Goal: Task Accomplishment & Management: Use online tool/utility

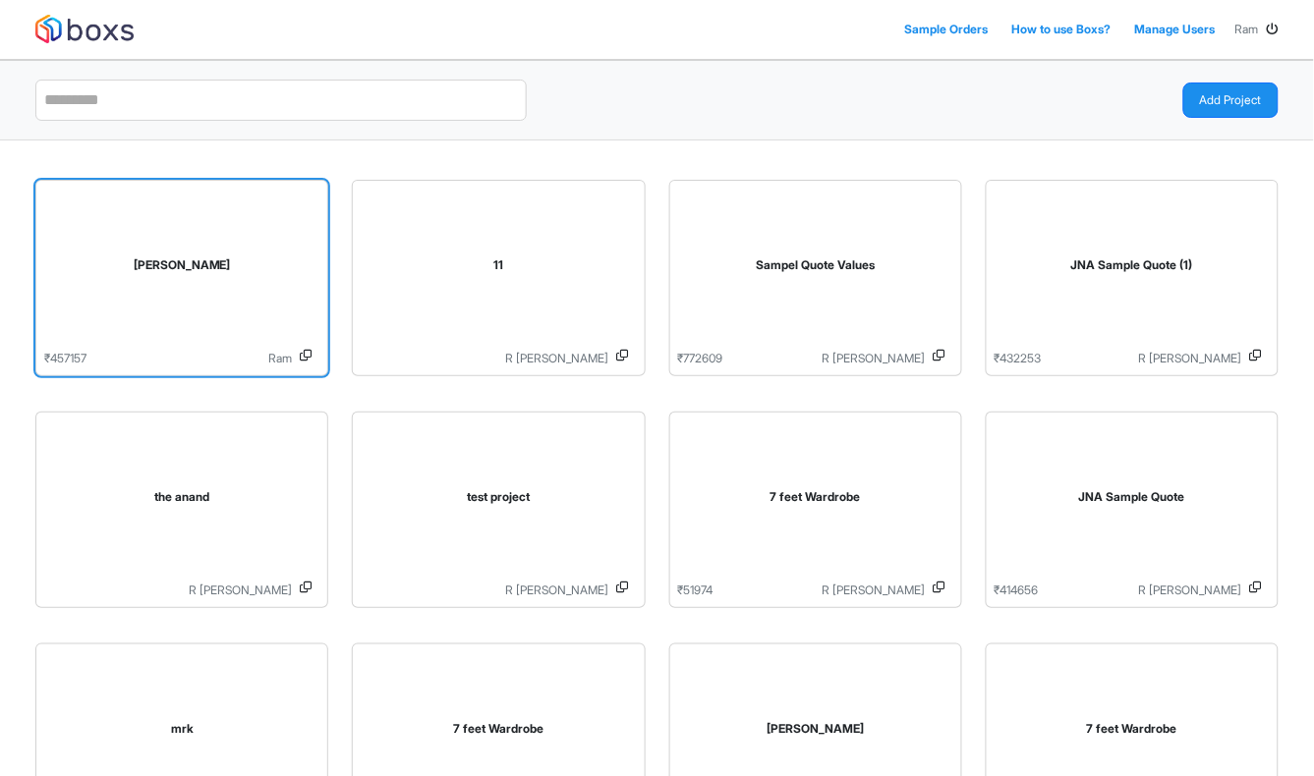
click at [199, 239] on div "[PERSON_NAME]" at bounding box center [181, 269] width 275 height 161
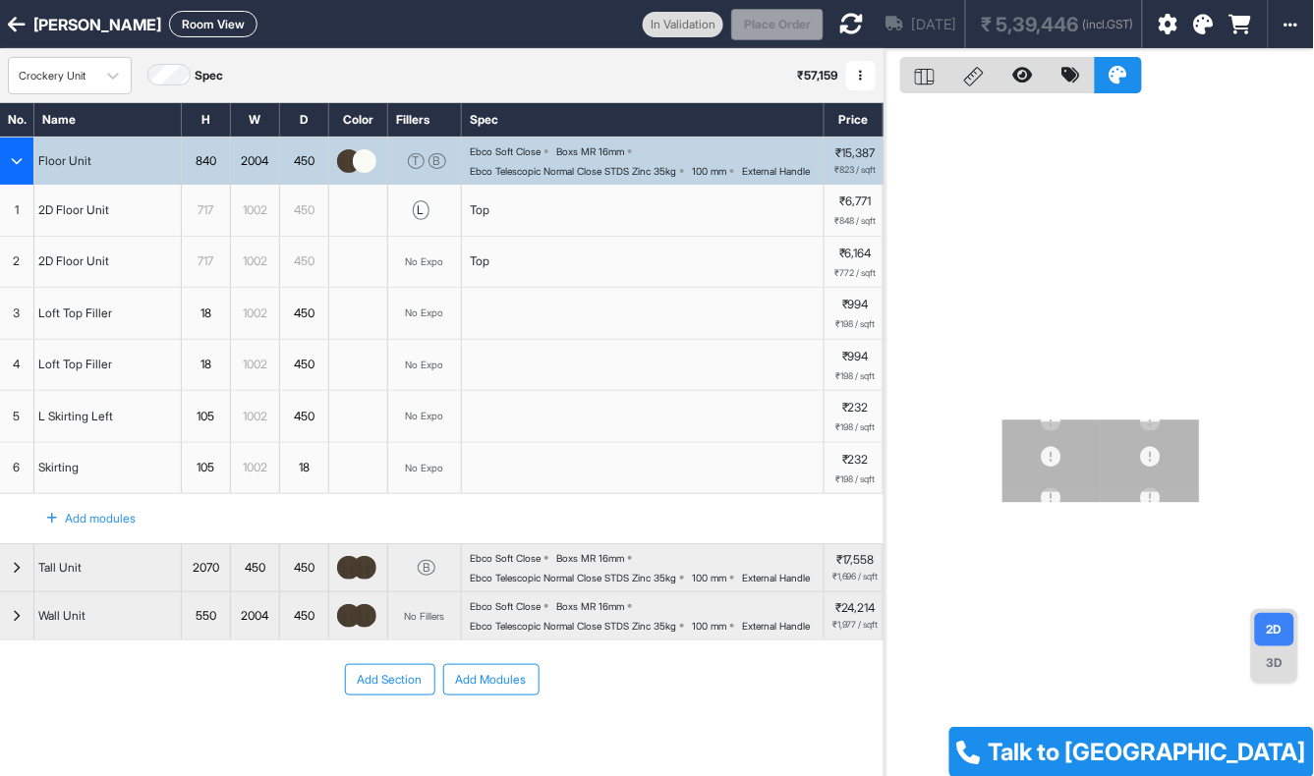
click at [20, 184] on div "button" at bounding box center [17, 161] width 34 height 47
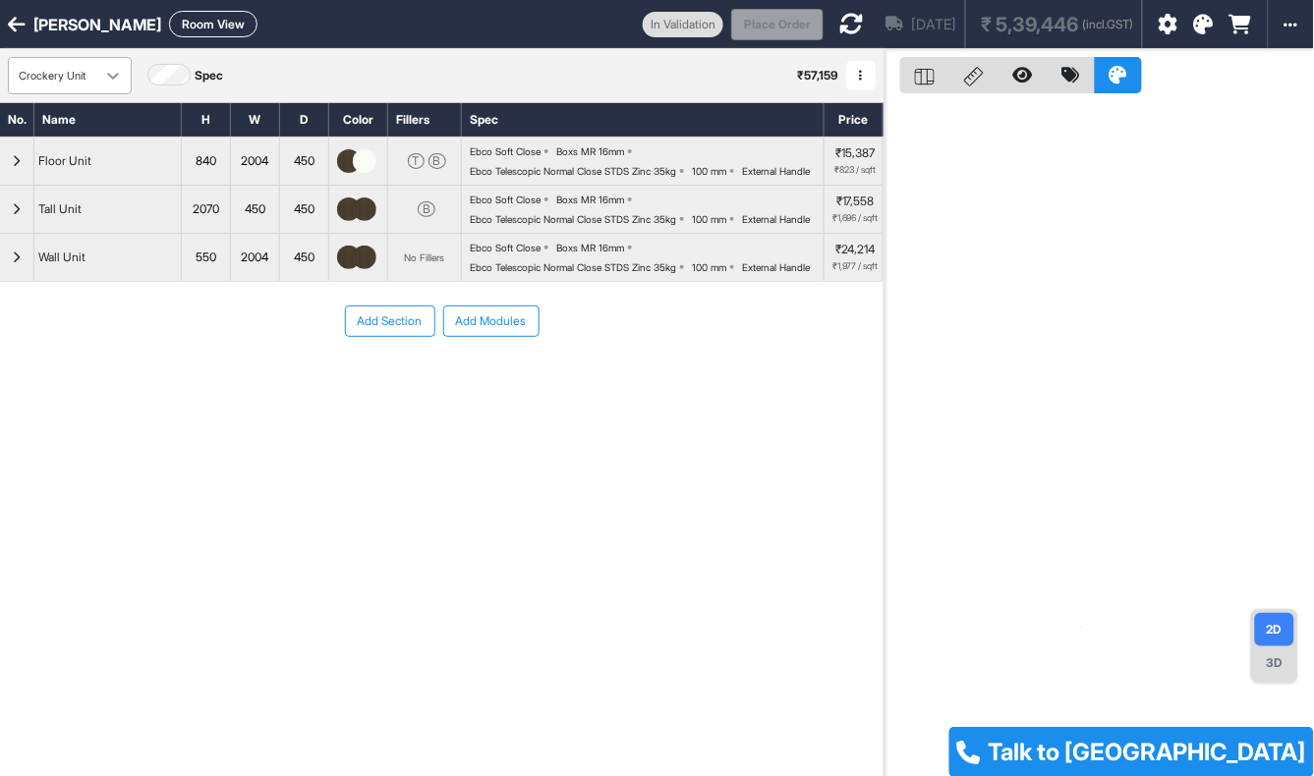
click at [108, 75] on icon at bounding box center [113, 76] width 20 height 20
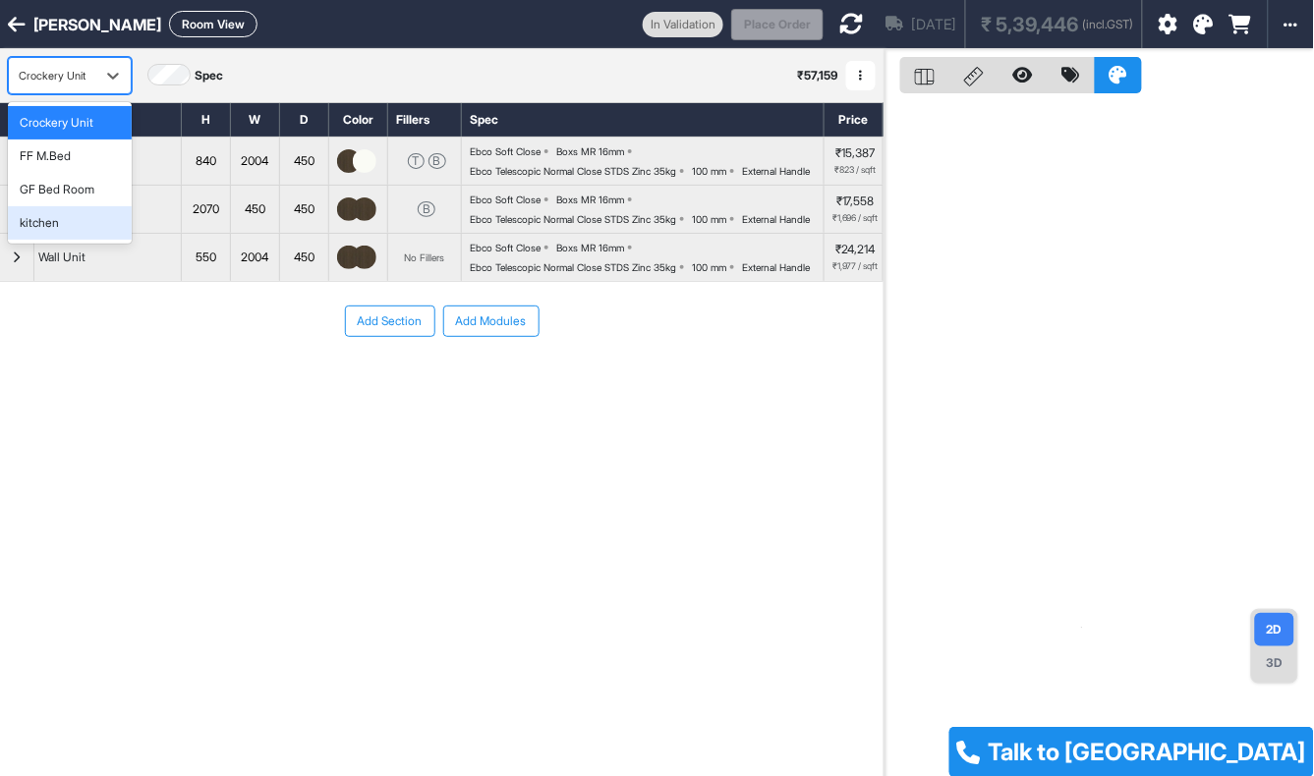
click at [80, 210] on div "kitchen" at bounding box center [70, 222] width 124 height 33
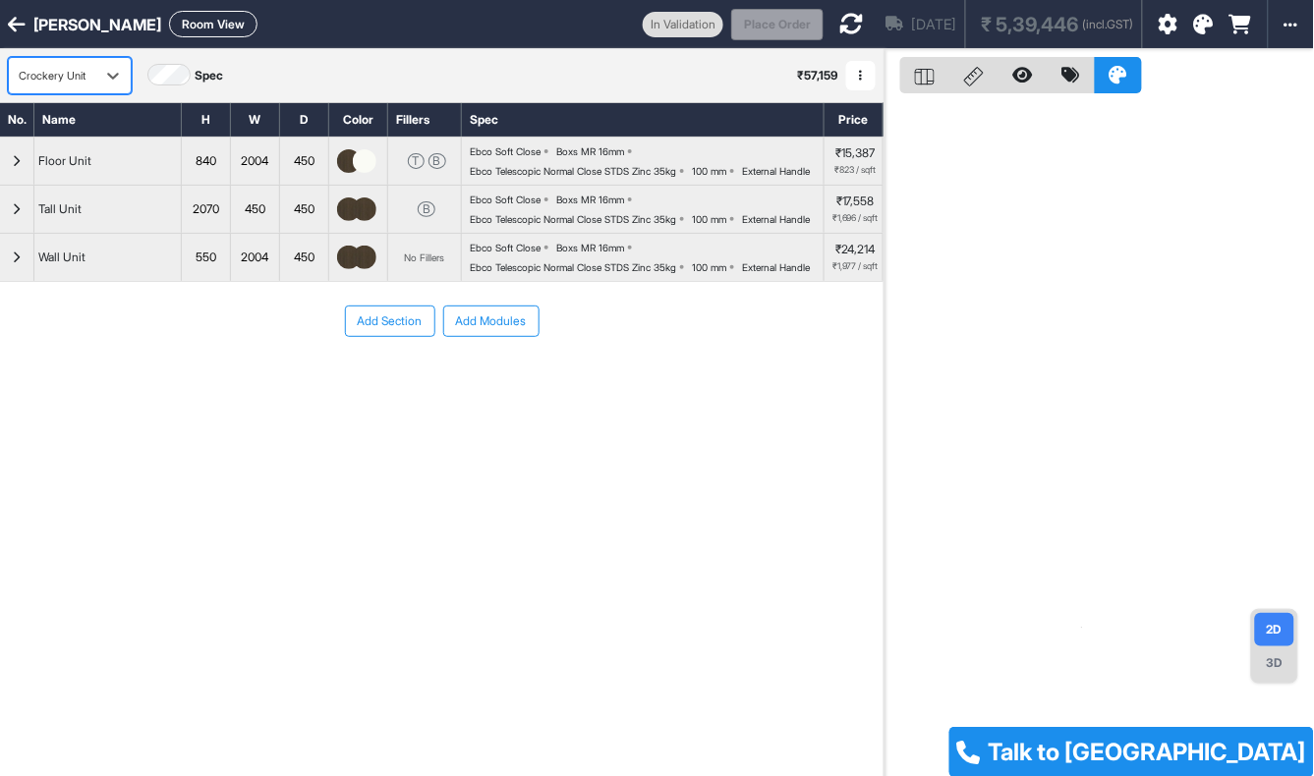
click at [1201, 26] on icon at bounding box center [1204, 25] width 20 height 20
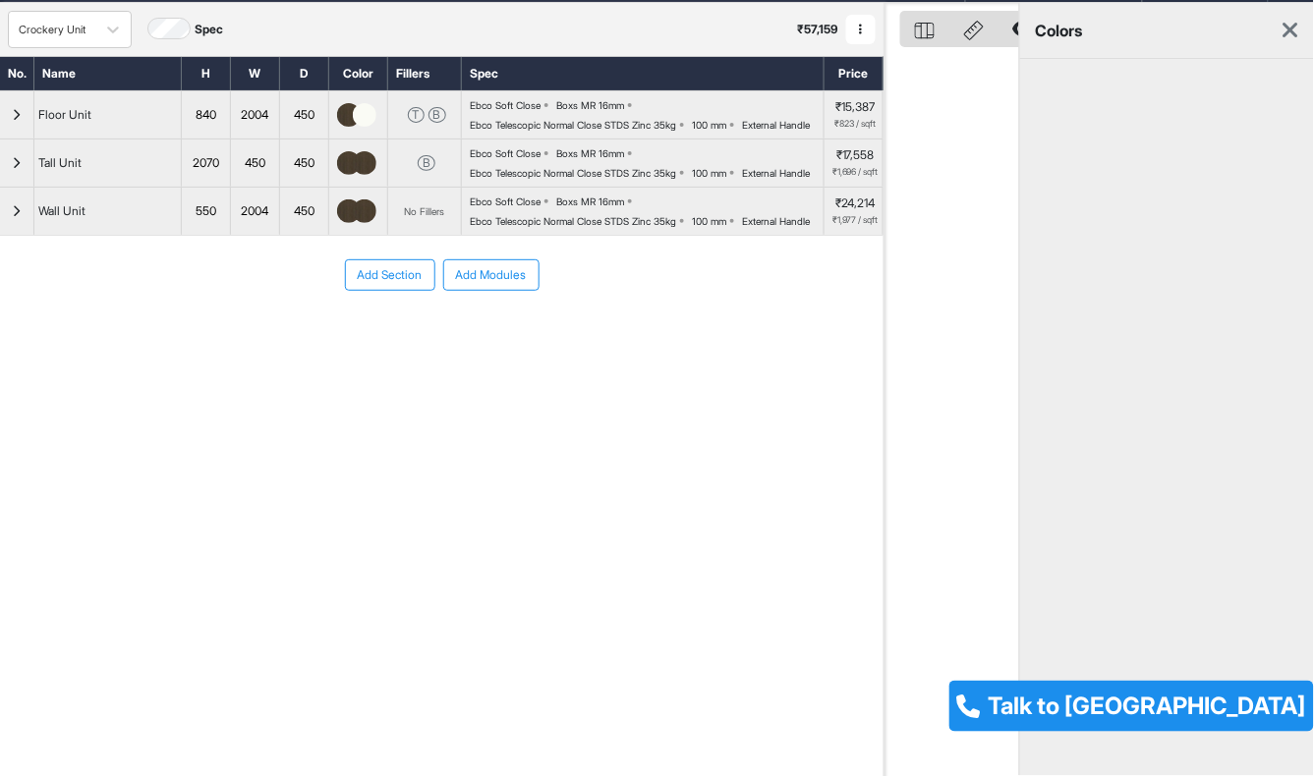
scroll to position [49, 0]
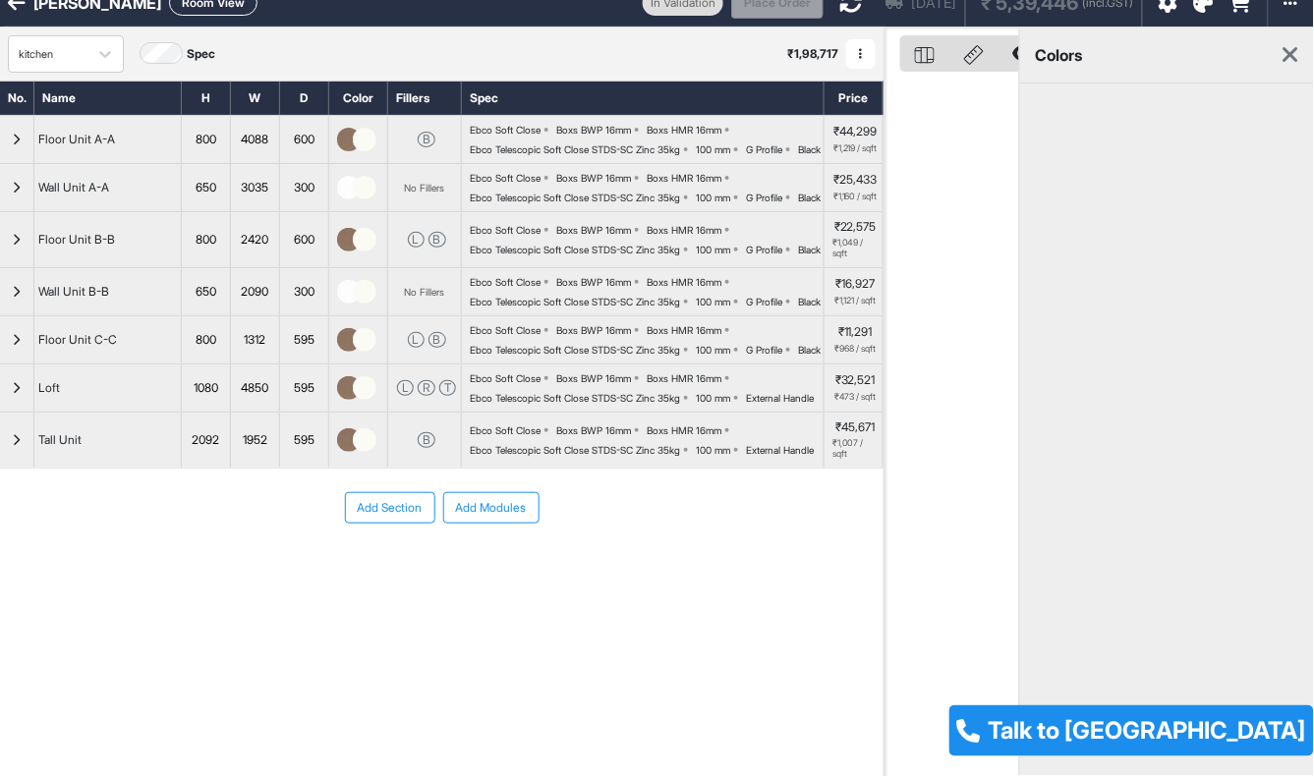
scroll to position [49, 0]
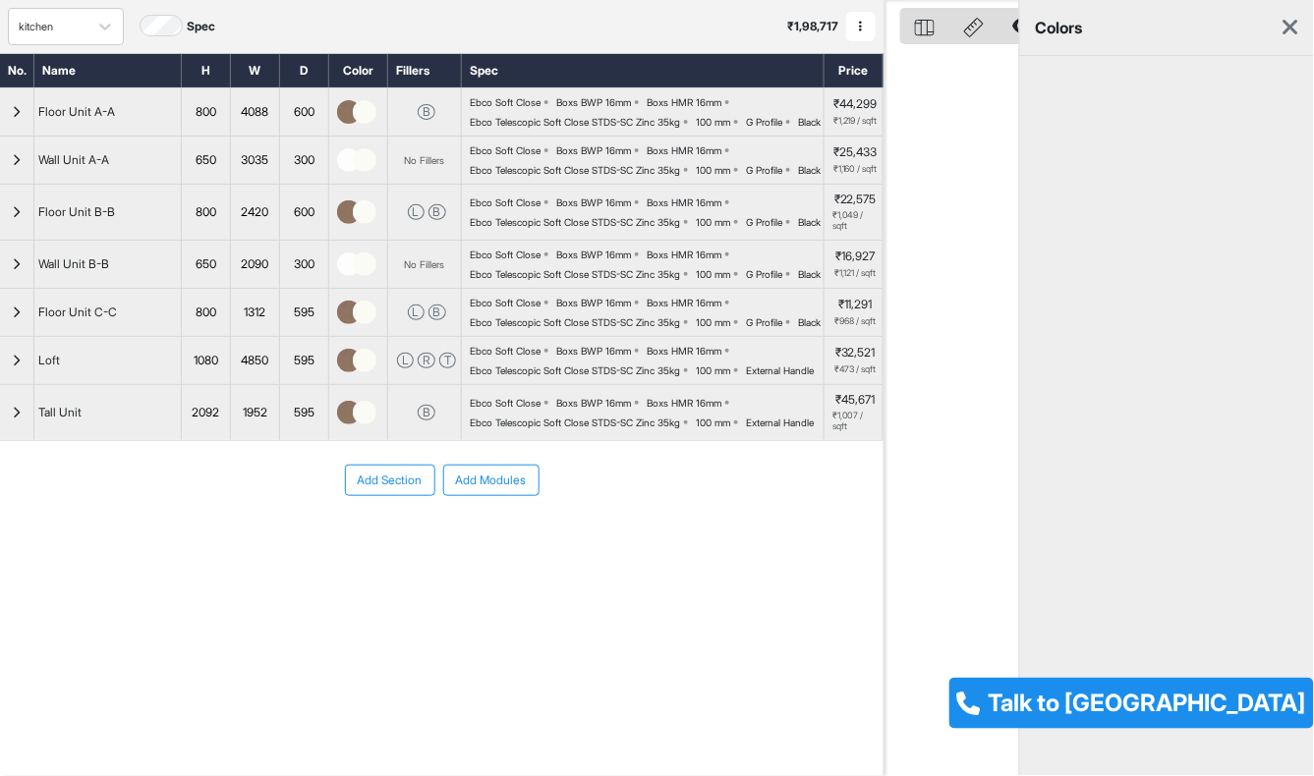
click at [1292, 23] on icon at bounding box center [1290, 28] width 15 height 24
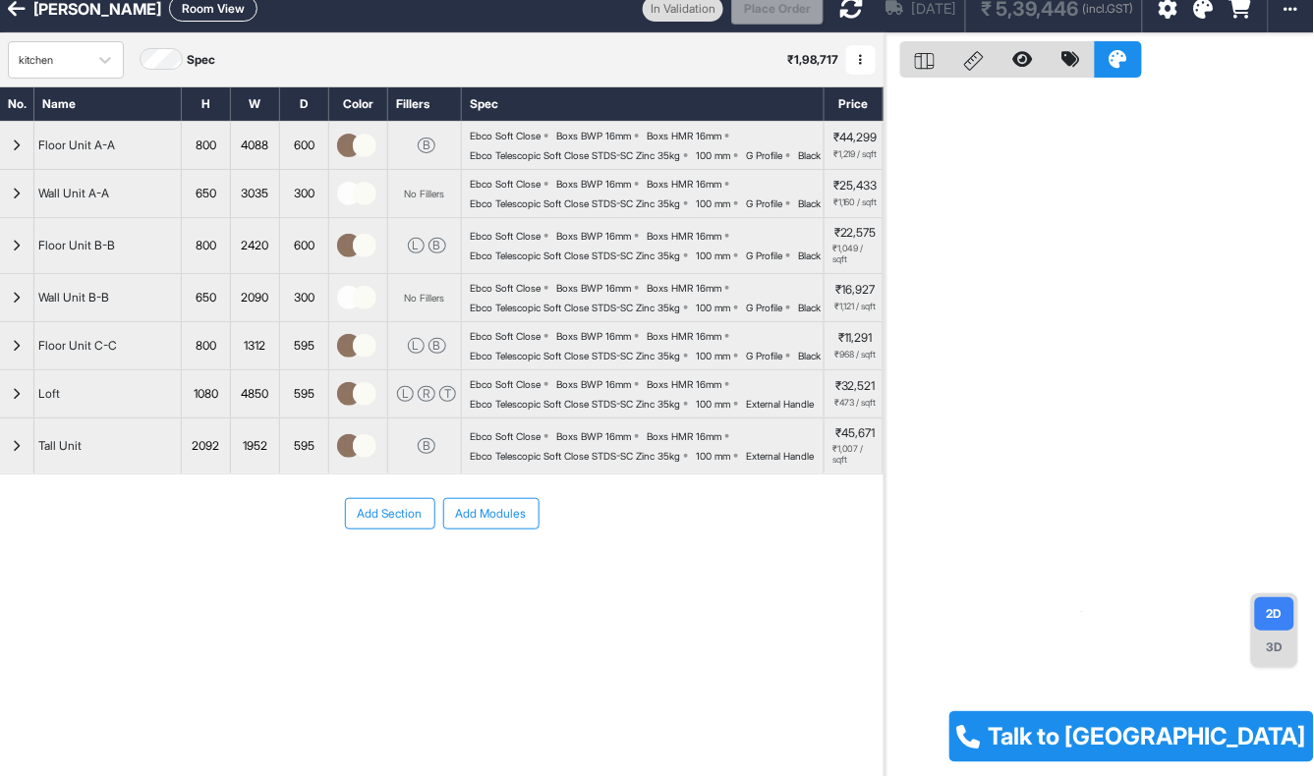
scroll to position [0, 0]
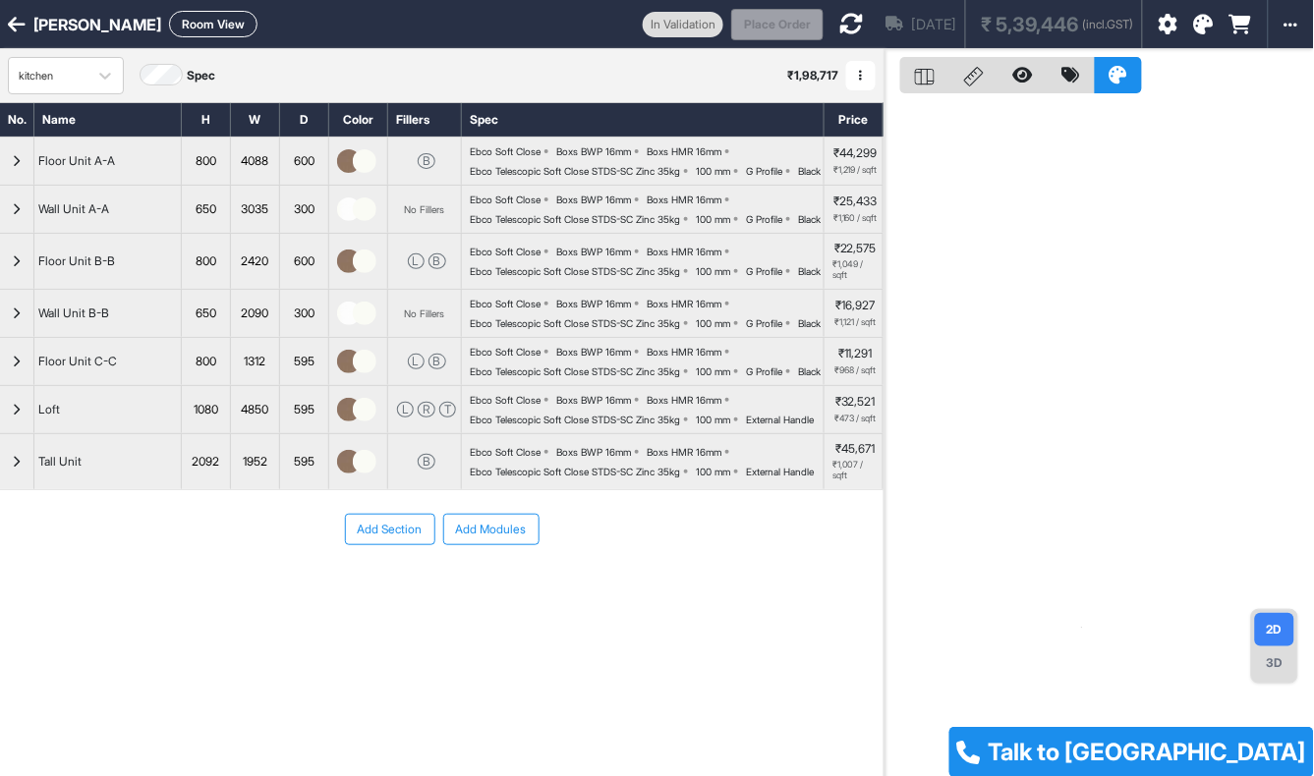
click at [1197, 13] on div at bounding box center [1197, 24] width 110 height 48
click at [1201, 22] on icon at bounding box center [1204, 25] width 20 height 20
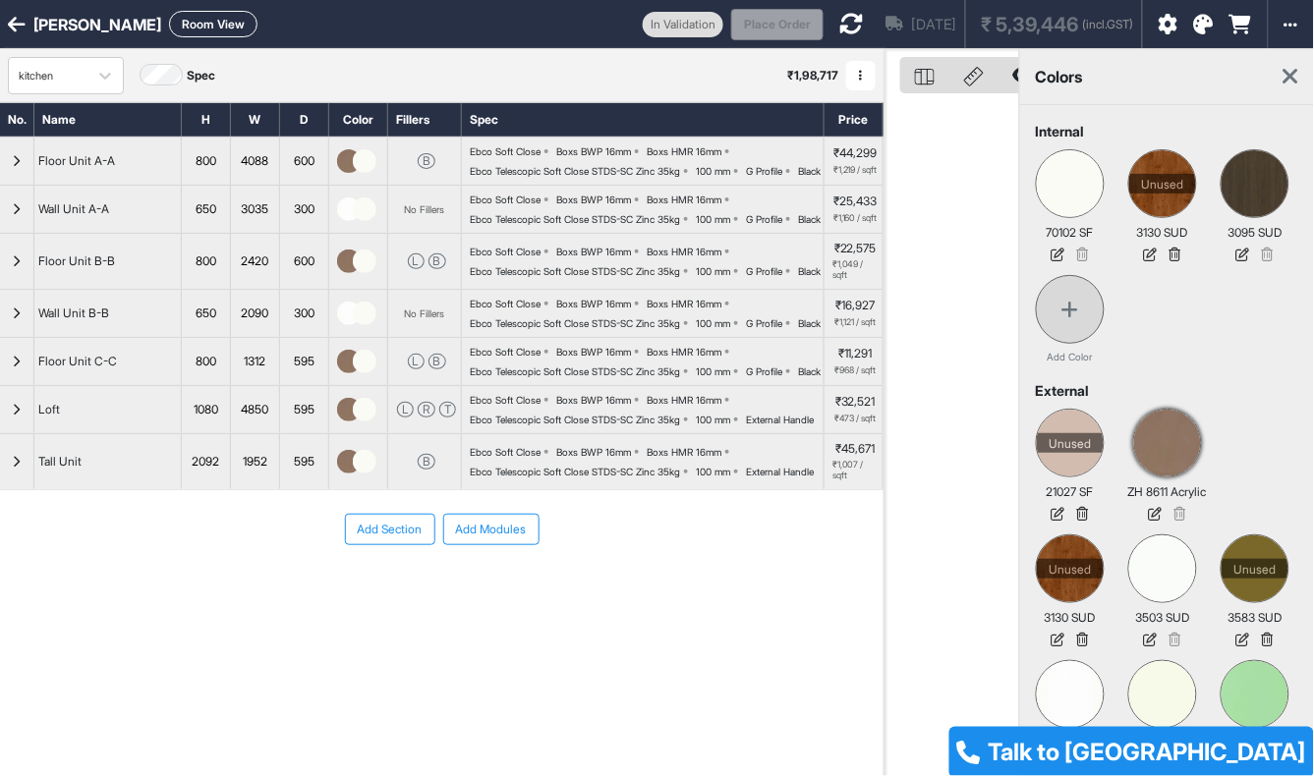
scroll to position [22, 0]
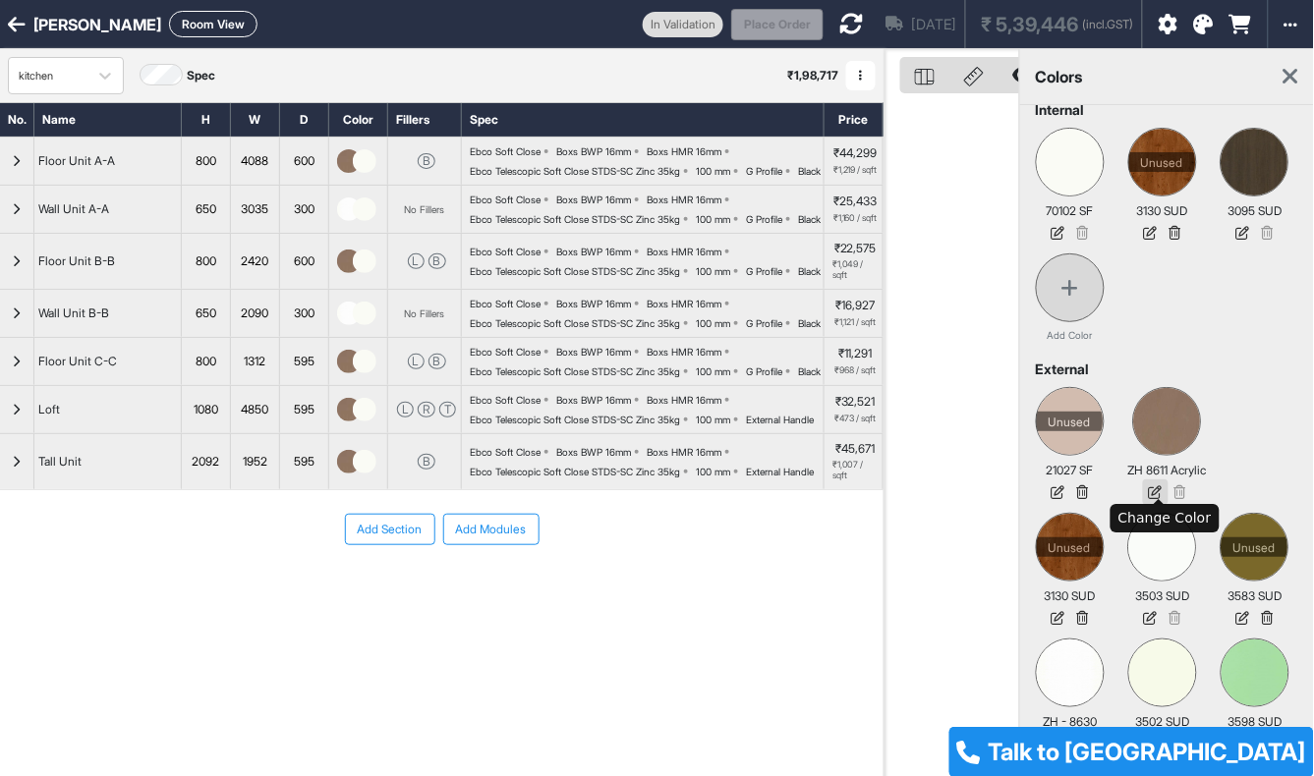
click at [1160, 487] on icon at bounding box center [1156, 493] width 26 height 26
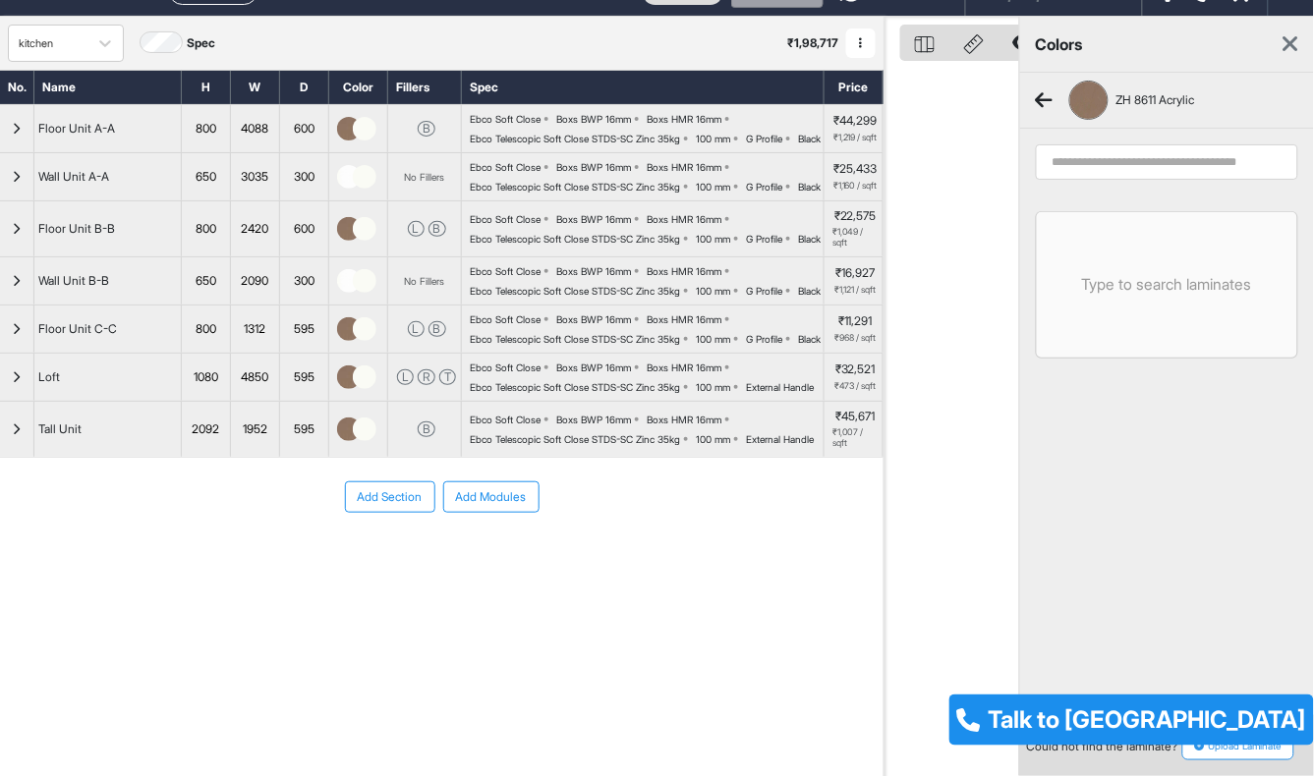
scroll to position [49, 0]
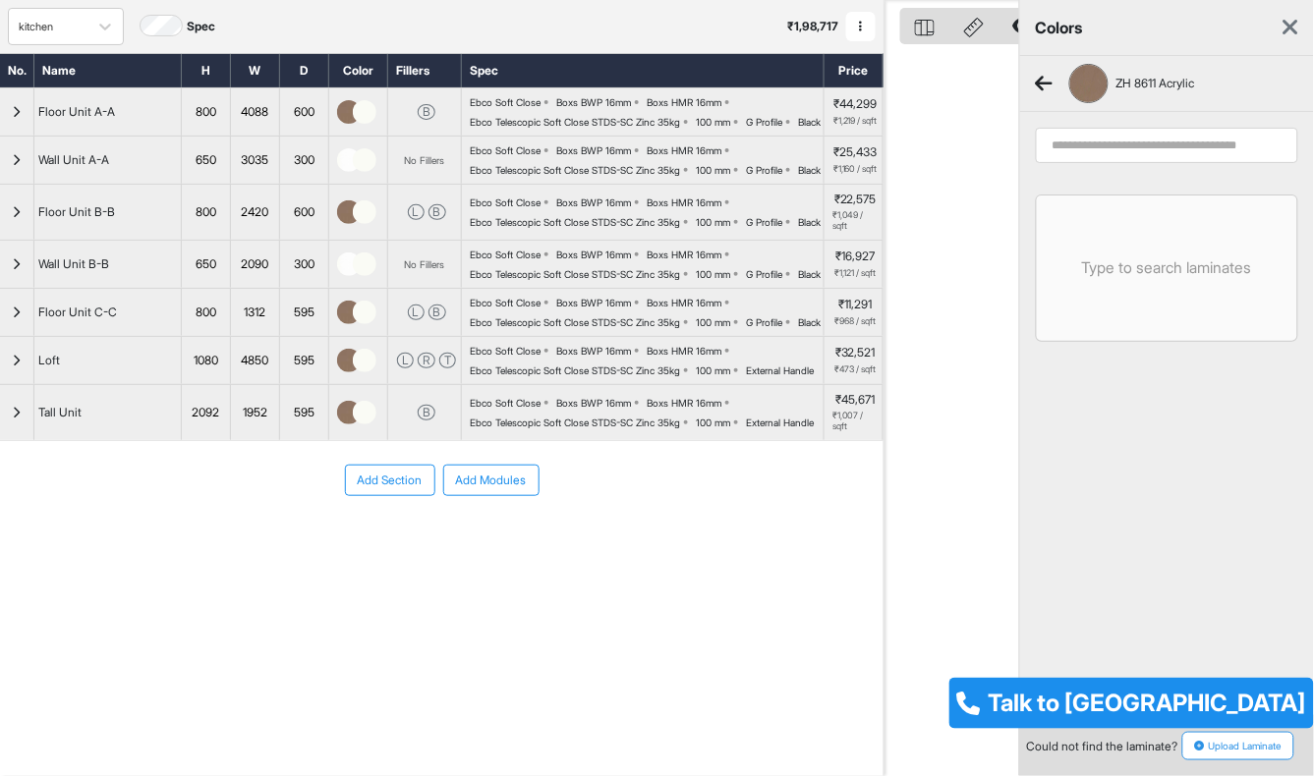
click at [1106, 144] on input "search" at bounding box center [1167, 145] width 262 height 35
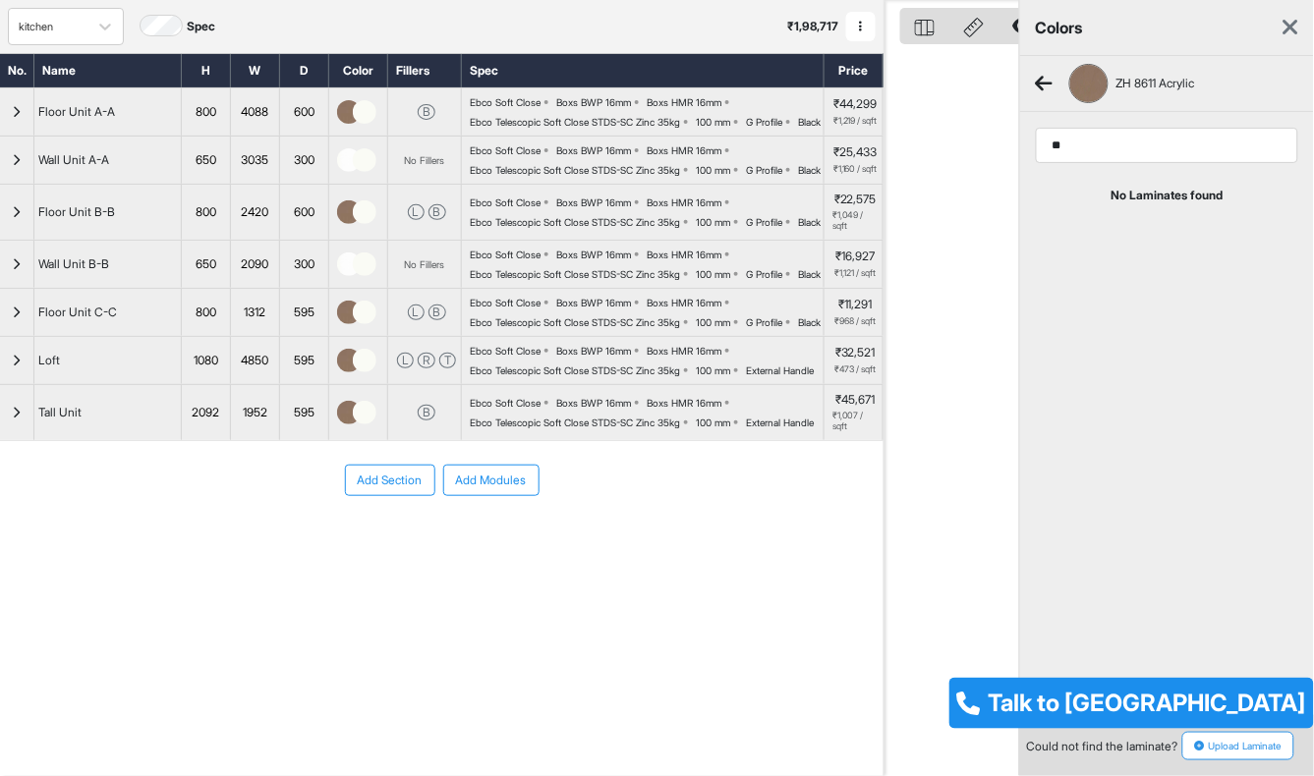
type input "*"
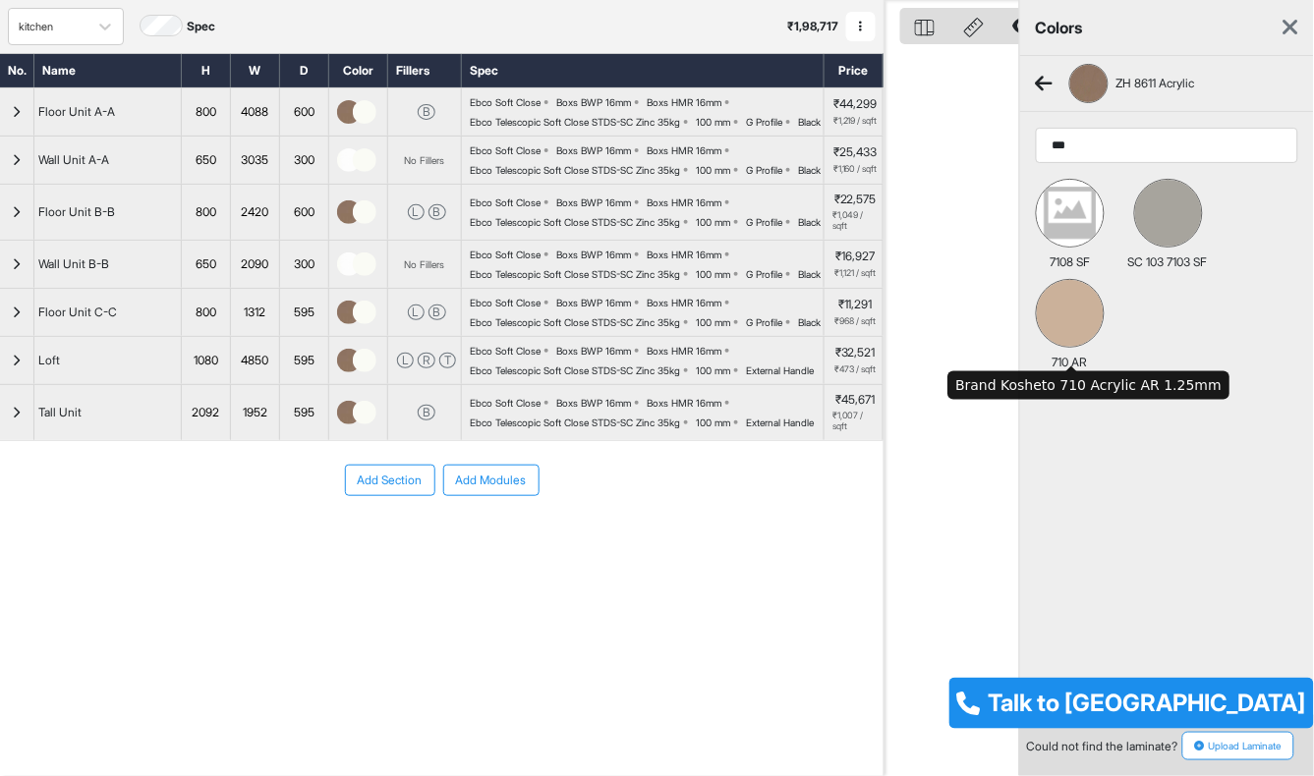
type input "***"
click at [1074, 328] on img at bounding box center [1070, 313] width 67 height 67
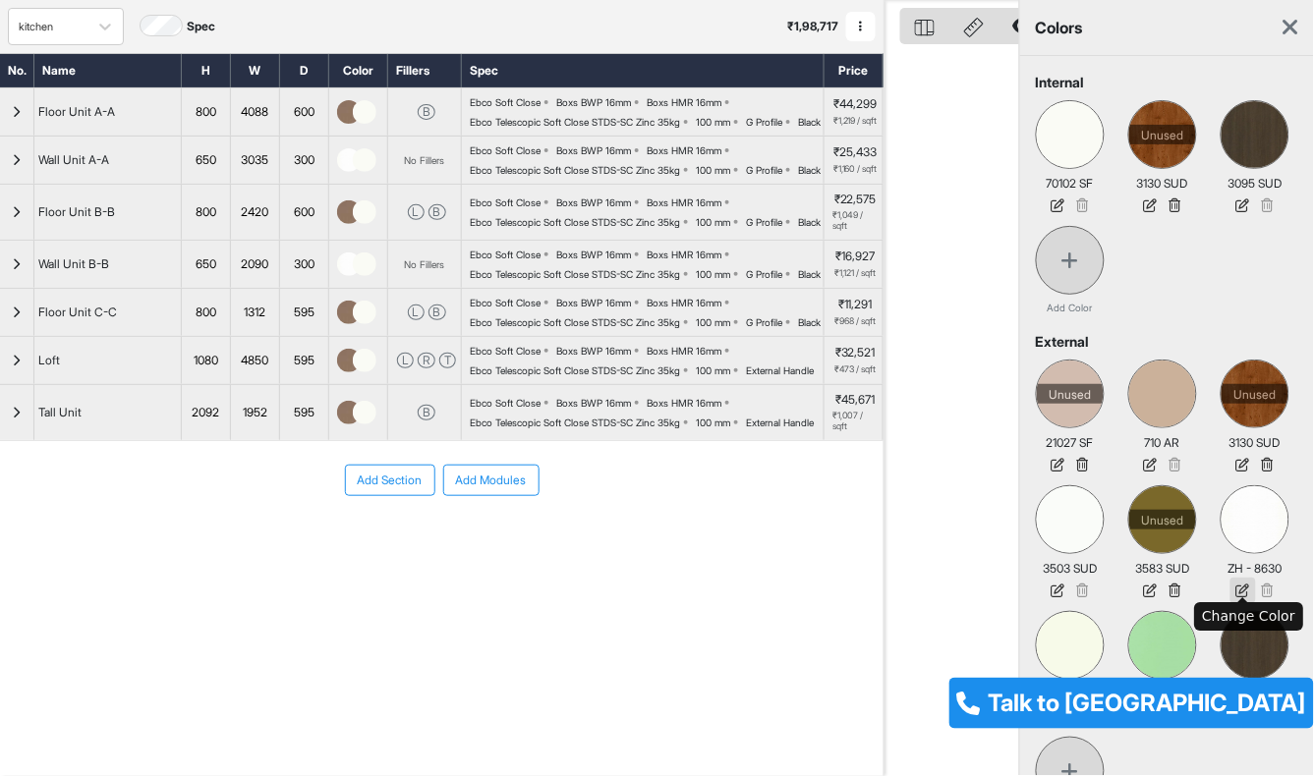
click at [1243, 587] on icon at bounding box center [1243, 591] width 26 height 26
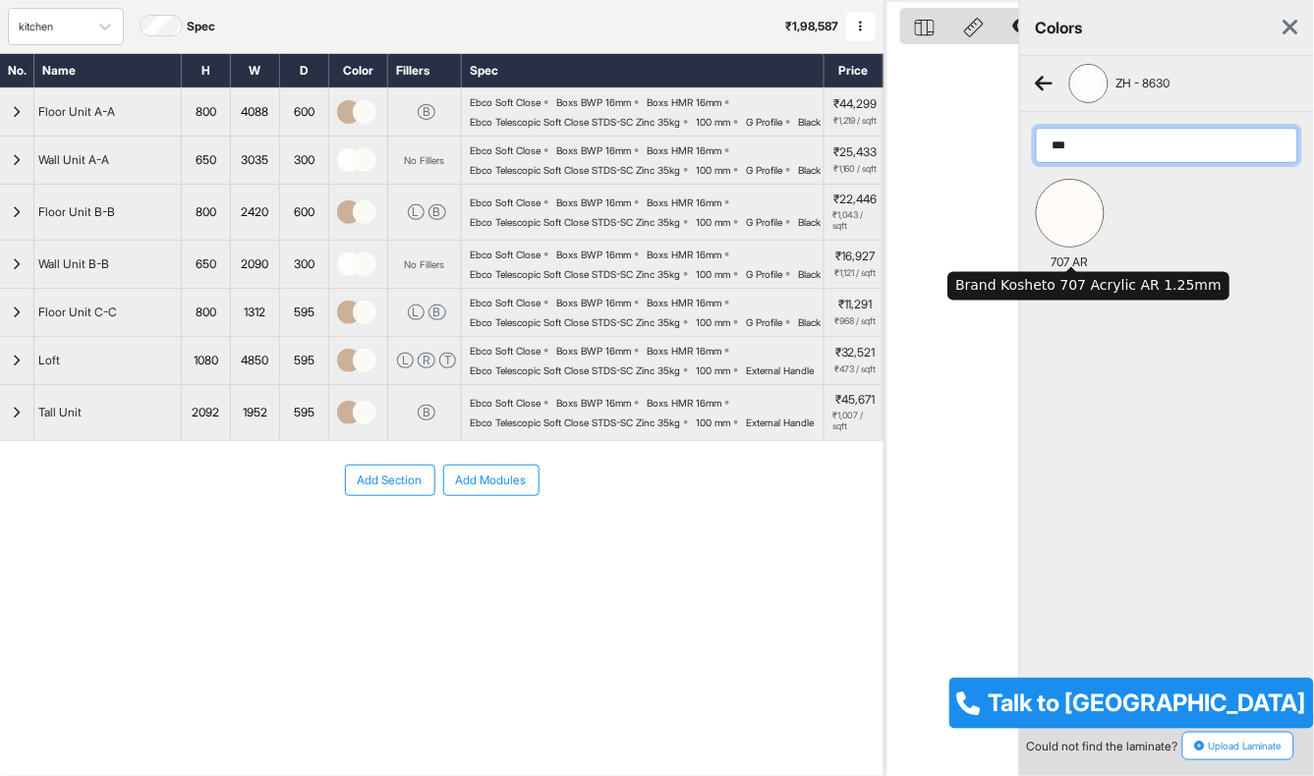
type input "***"
click at [1081, 230] on img at bounding box center [1070, 213] width 67 height 67
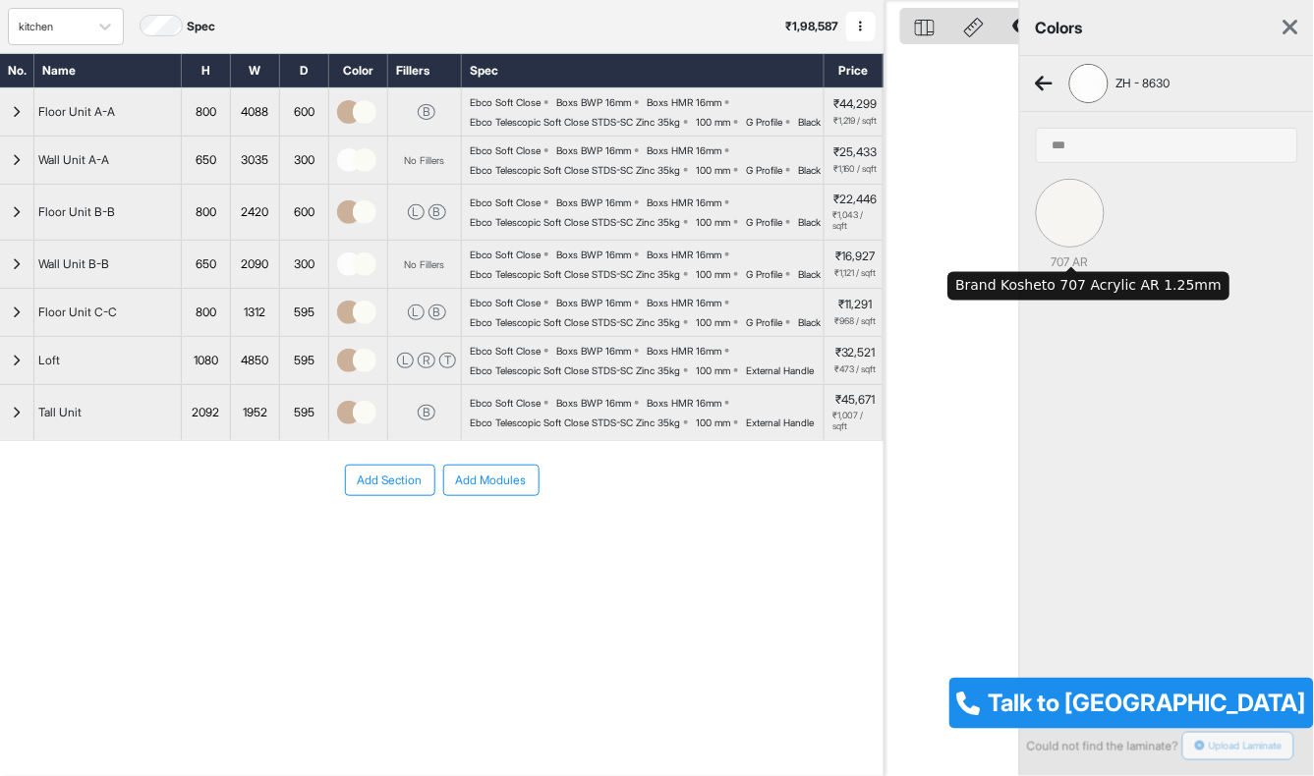
click at [1071, 237] on img at bounding box center [1070, 213] width 67 height 67
click at [1071, 217] on img at bounding box center [1070, 213] width 67 height 67
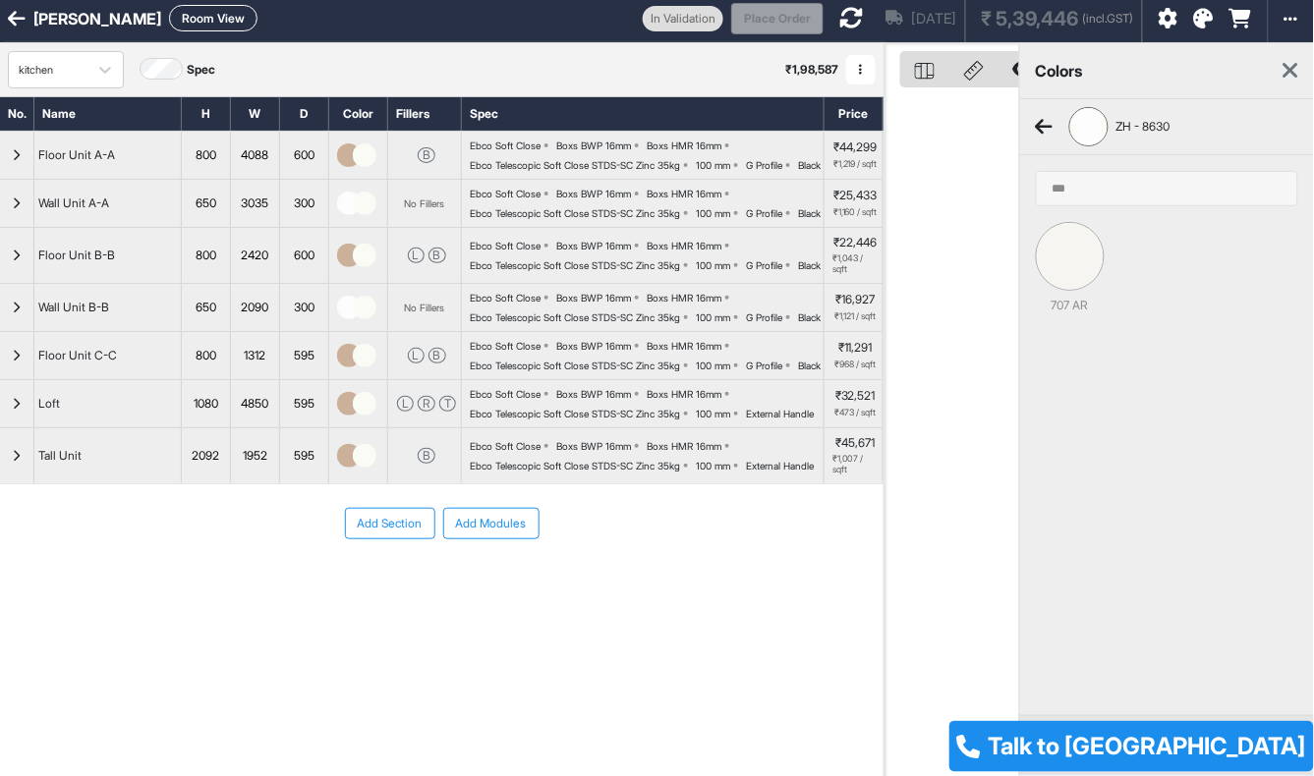
scroll to position [0, 0]
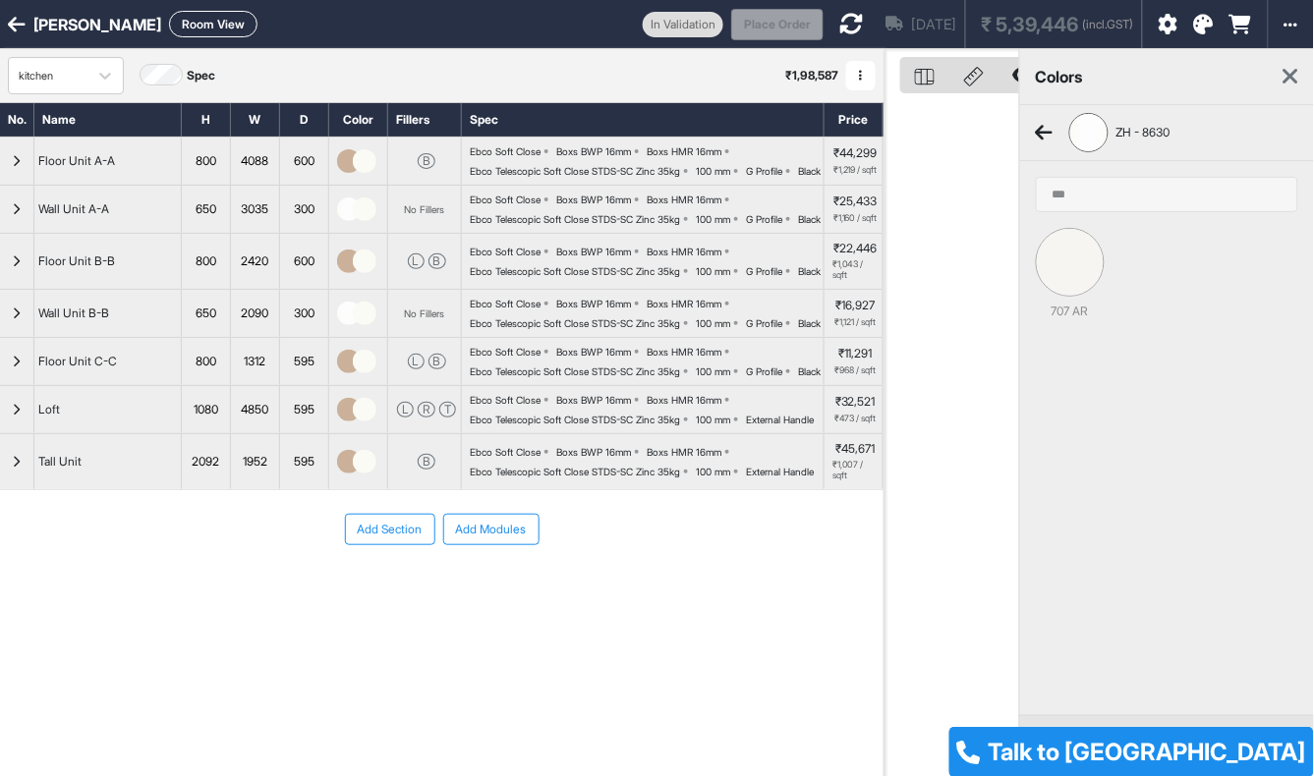
click at [839, 26] on icon at bounding box center [851, 24] width 24 height 24
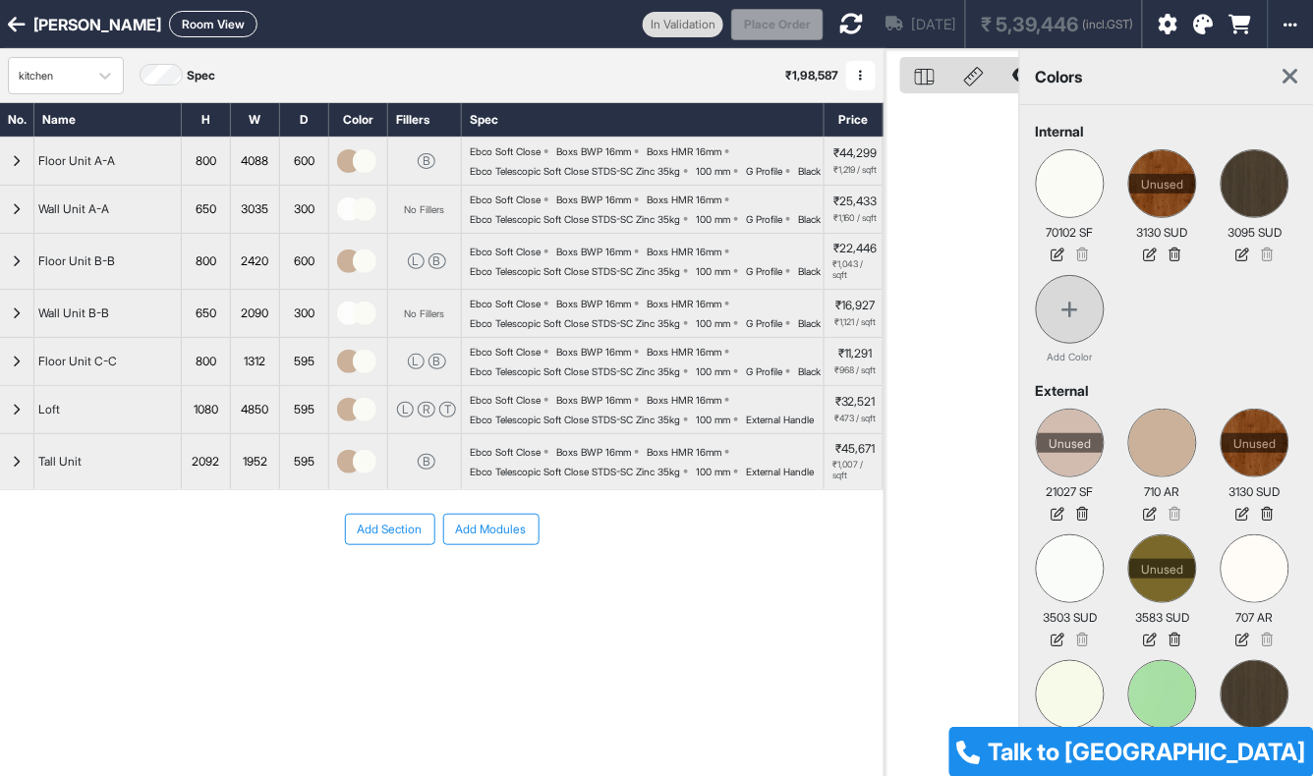
scroll to position [49, 0]
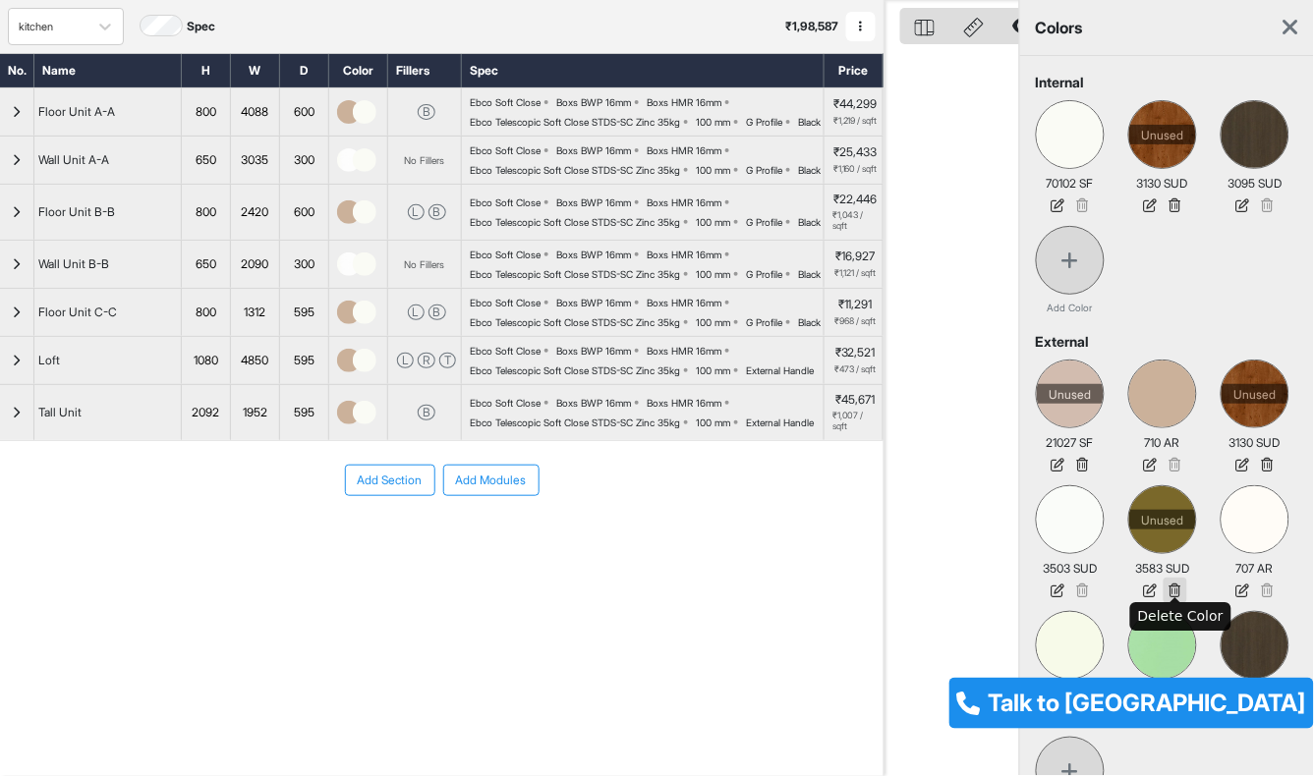
click at [1175, 585] on icon at bounding box center [1176, 591] width 24 height 26
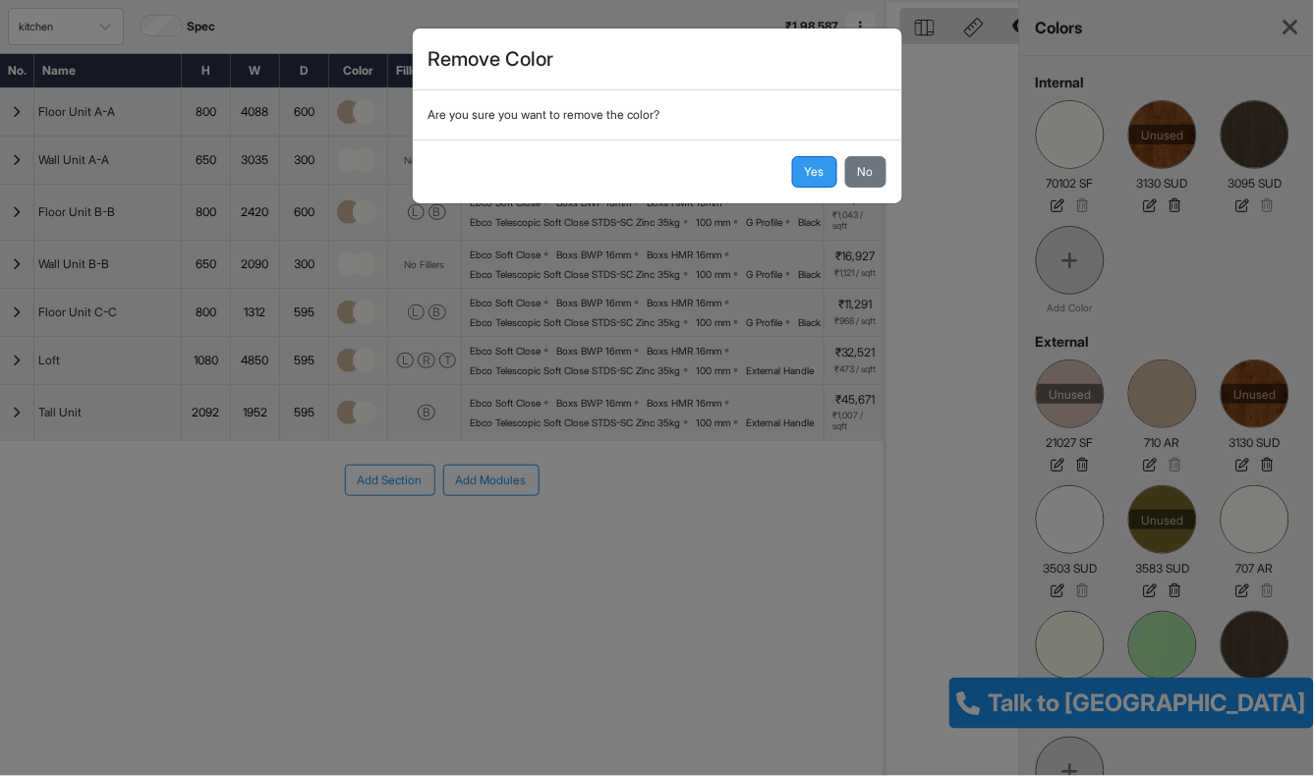
click at [816, 170] on button "Yes" at bounding box center [814, 171] width 45 height 31
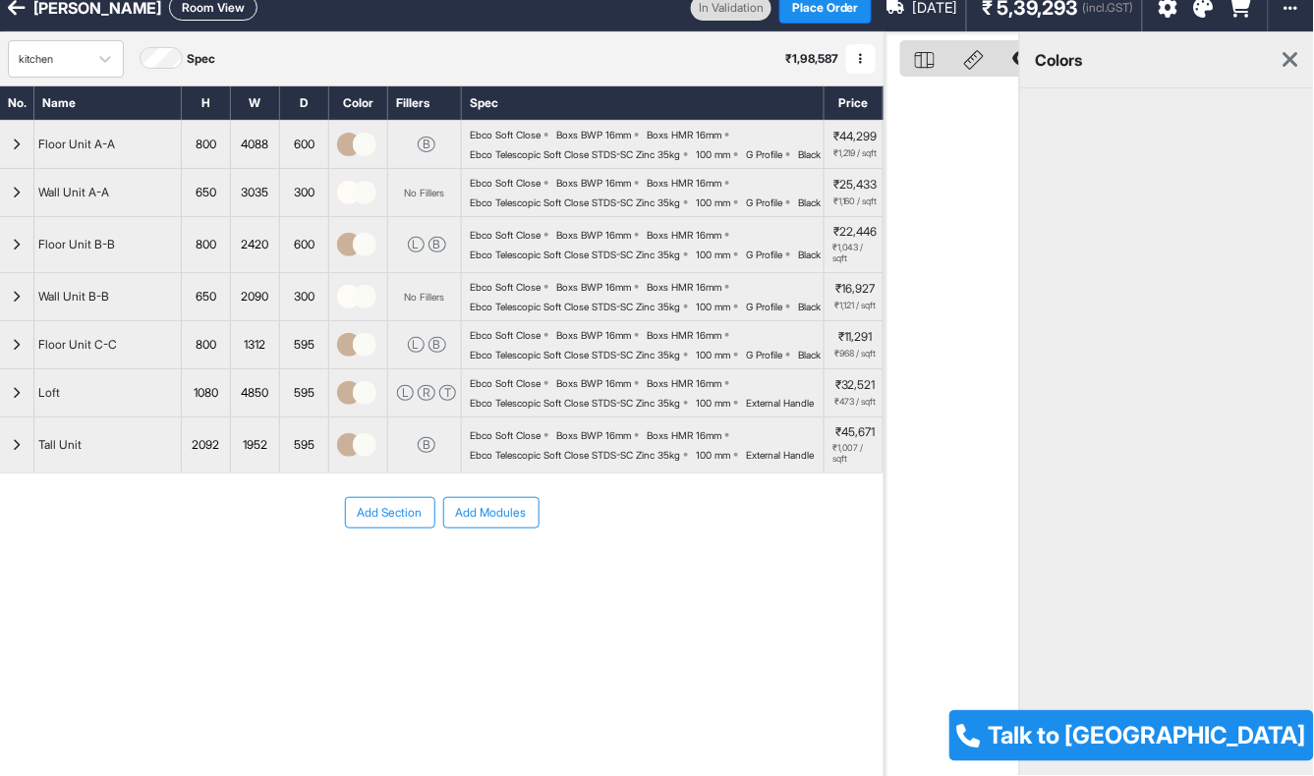
scroll to position [0, 0]
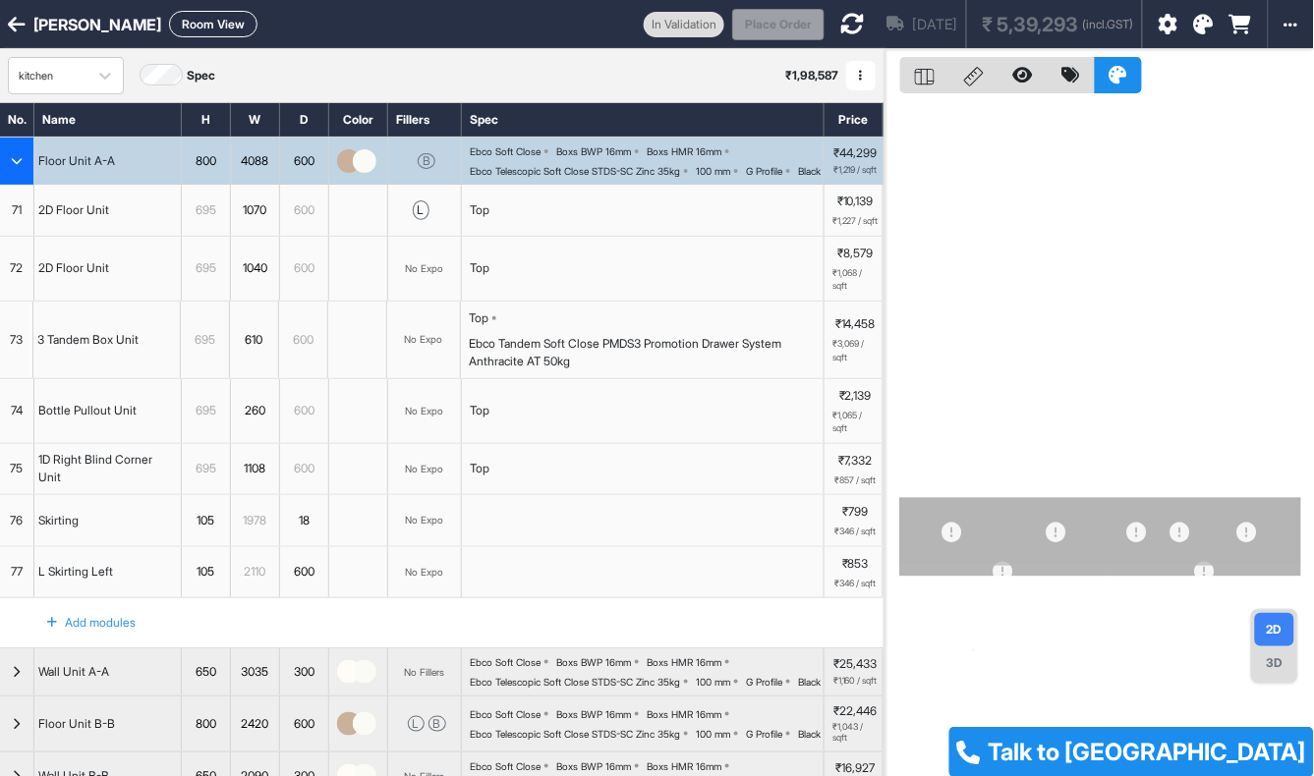
click at [1202, 25] on icon at bounding box center [1204, 25] width 20 height 20
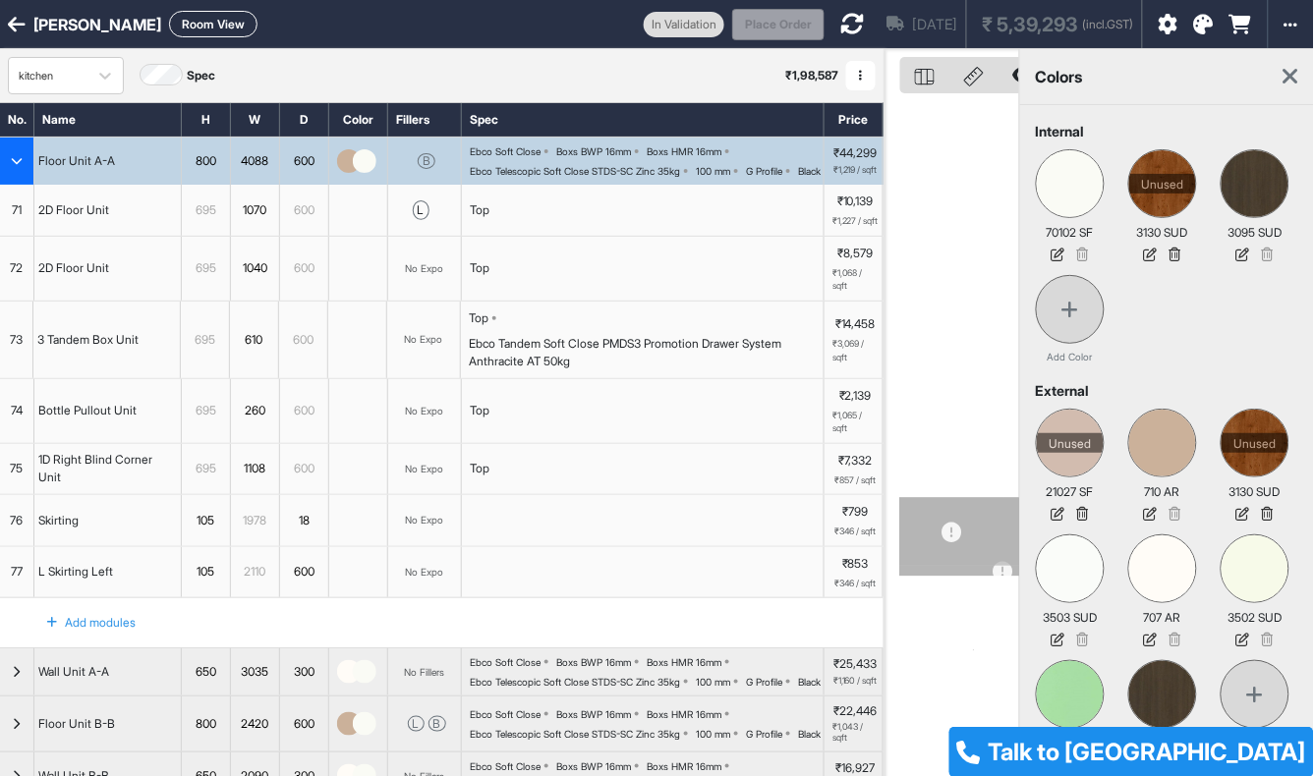
scroll to position [109, 0]
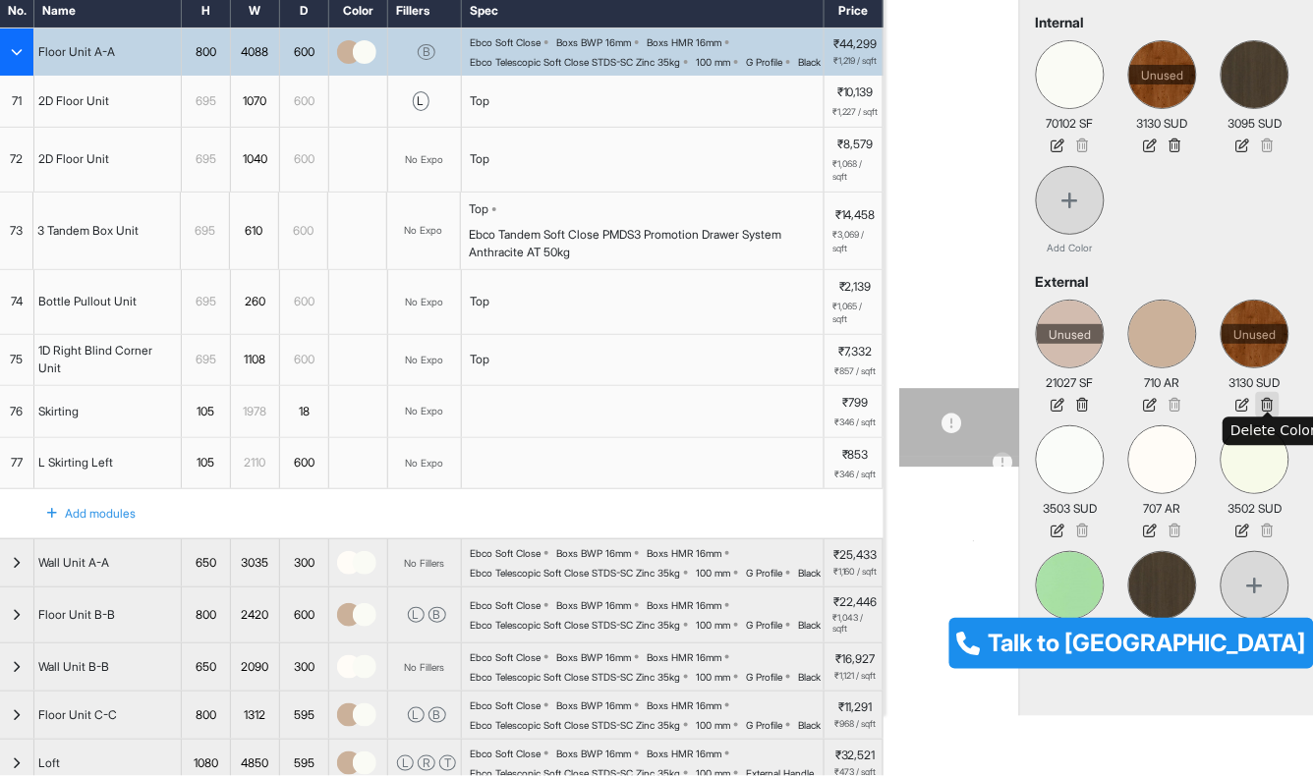
click at [1272, 403] on icon at bounding box center [1268, 405] width 24 height 26
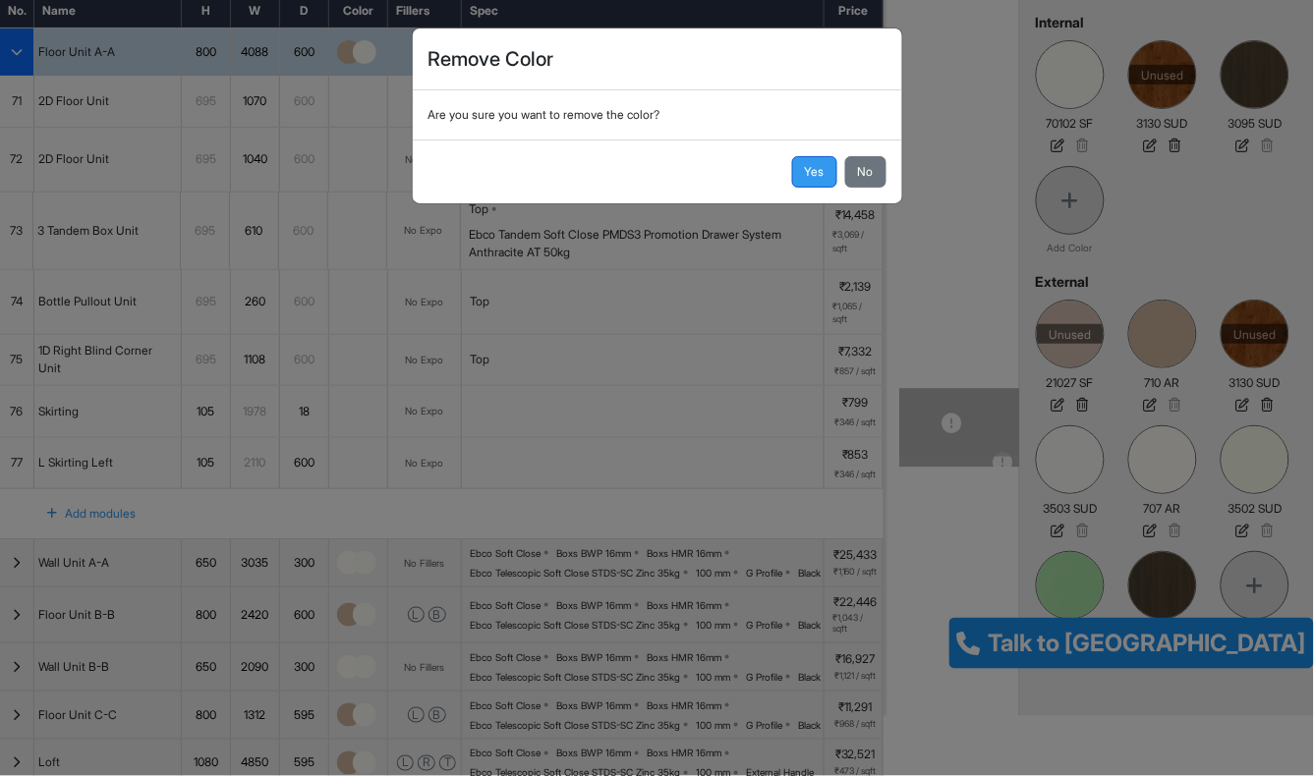
click at [810, 167] on button "Yes" at bounding box center [814, 171] width 45 height 31
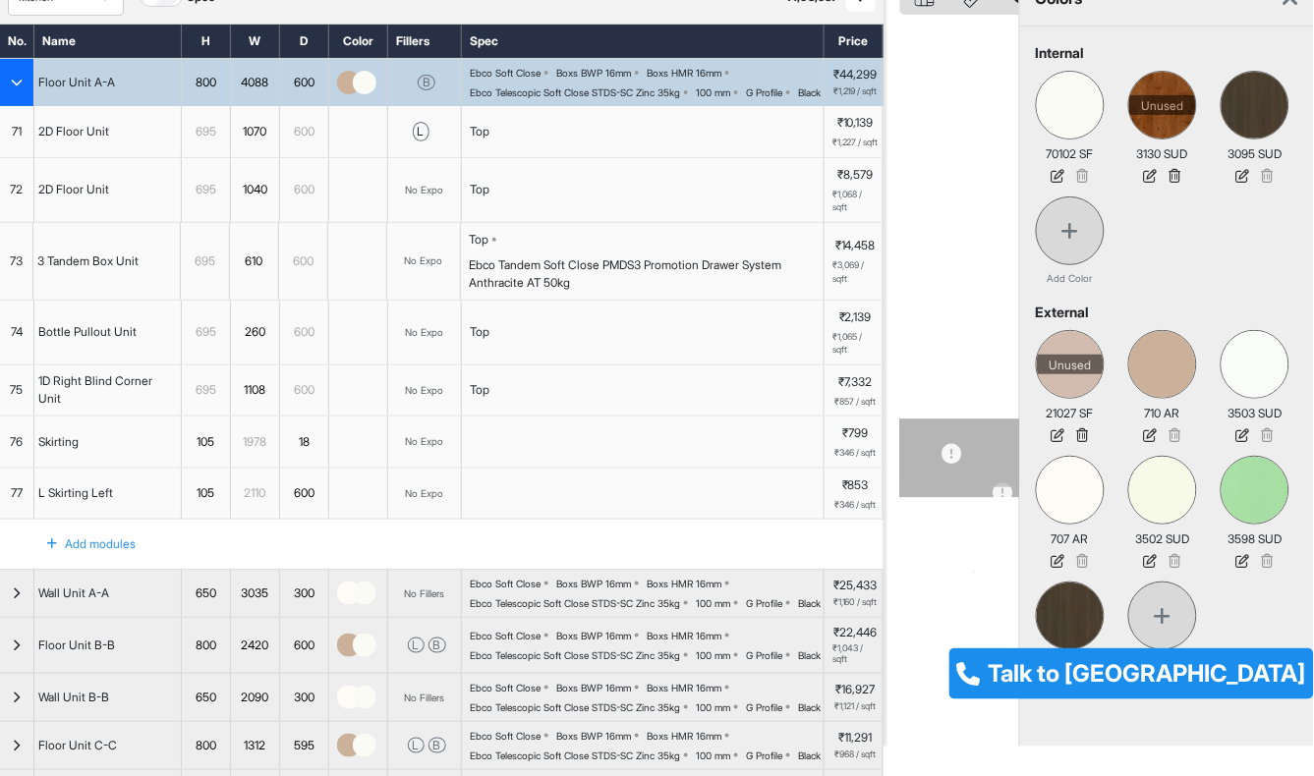
scroll to position [0, 0]
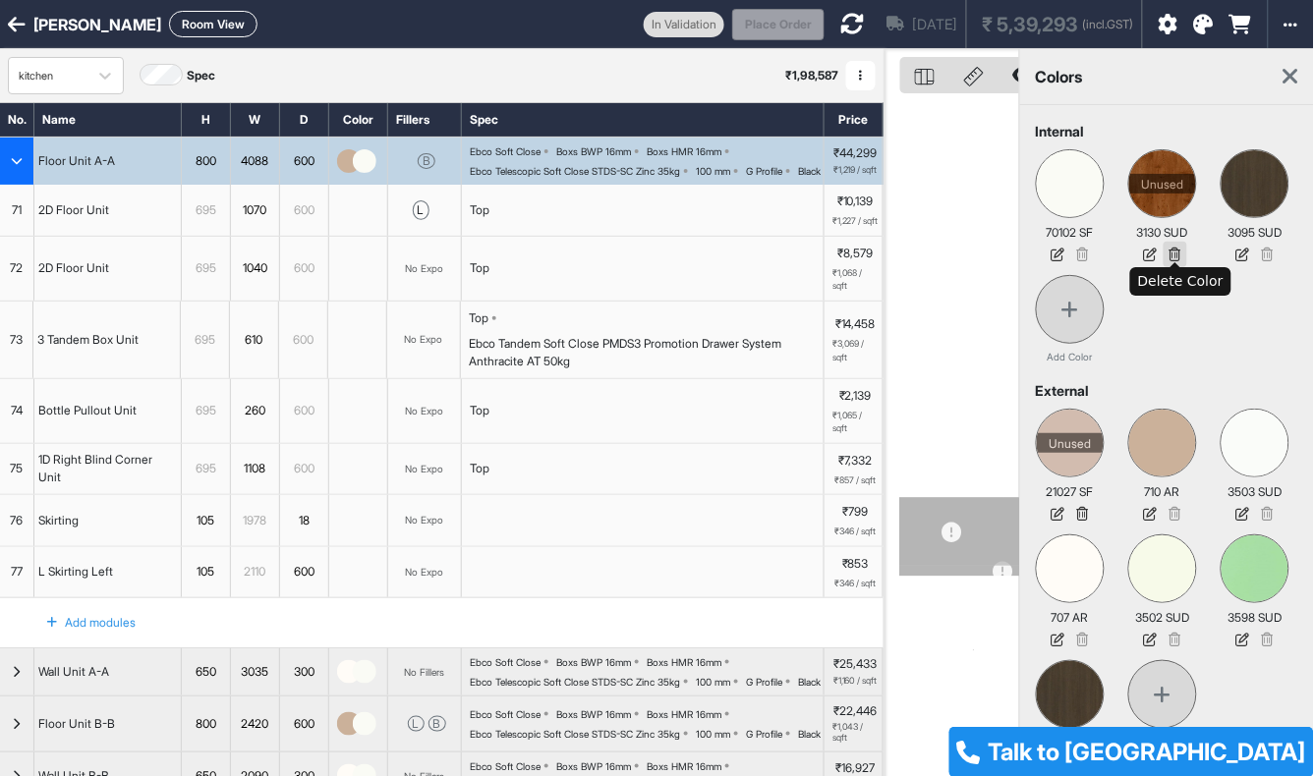
click at [1173, 256] on icon at bounding box center [1176, 255] width 24 height 26
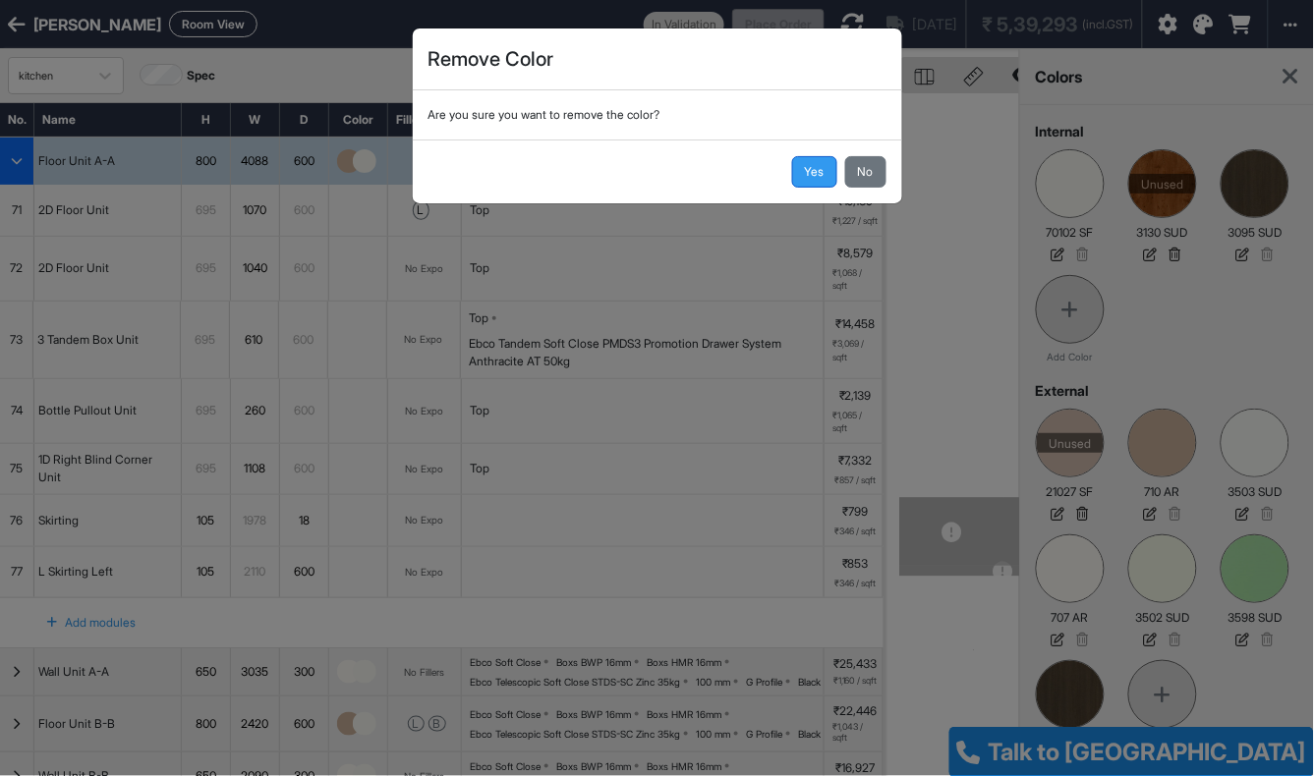
click at [814, 171] on button "Yes" at bounding box center [814, 171] width 45 height 31
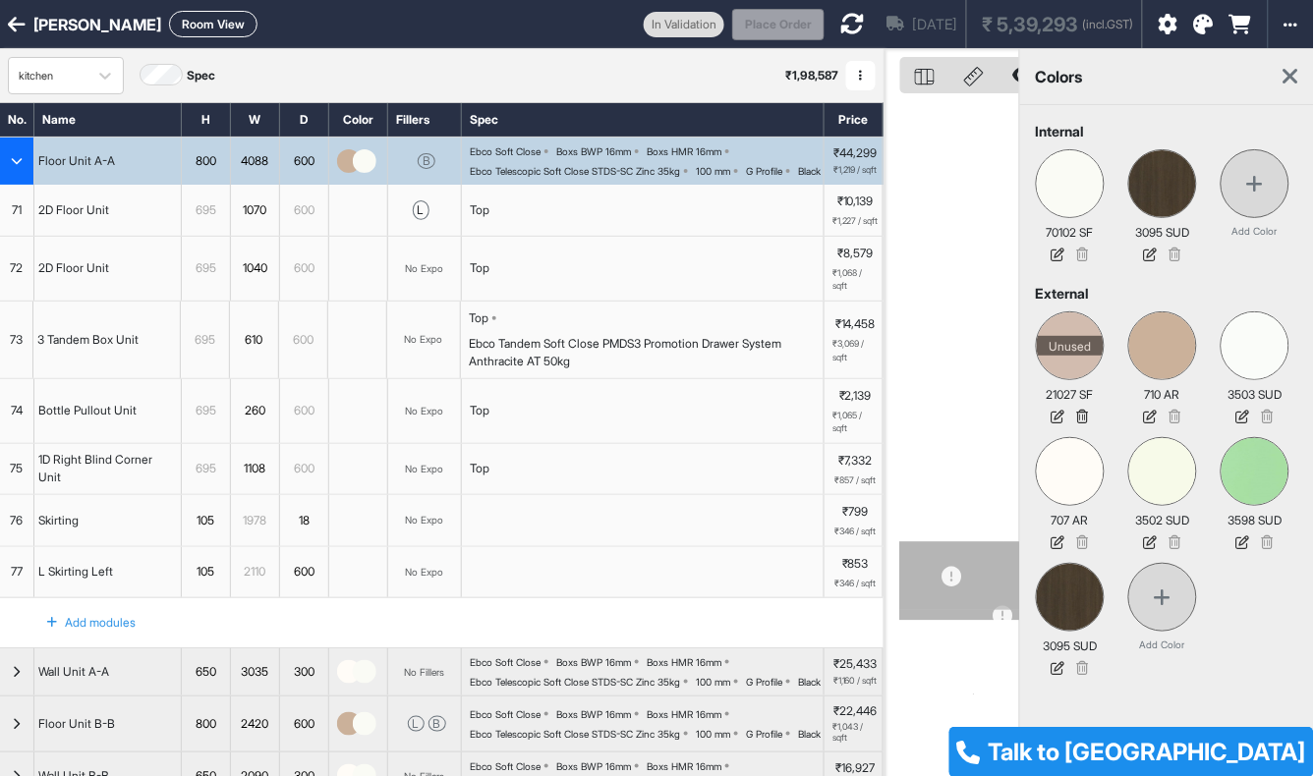
click at [840, 16] on icon at bounding box center [852, 24] width 24 height 24
click at [21, 167] on icon "button" at bounding box center [17, 161] width 12 height 12
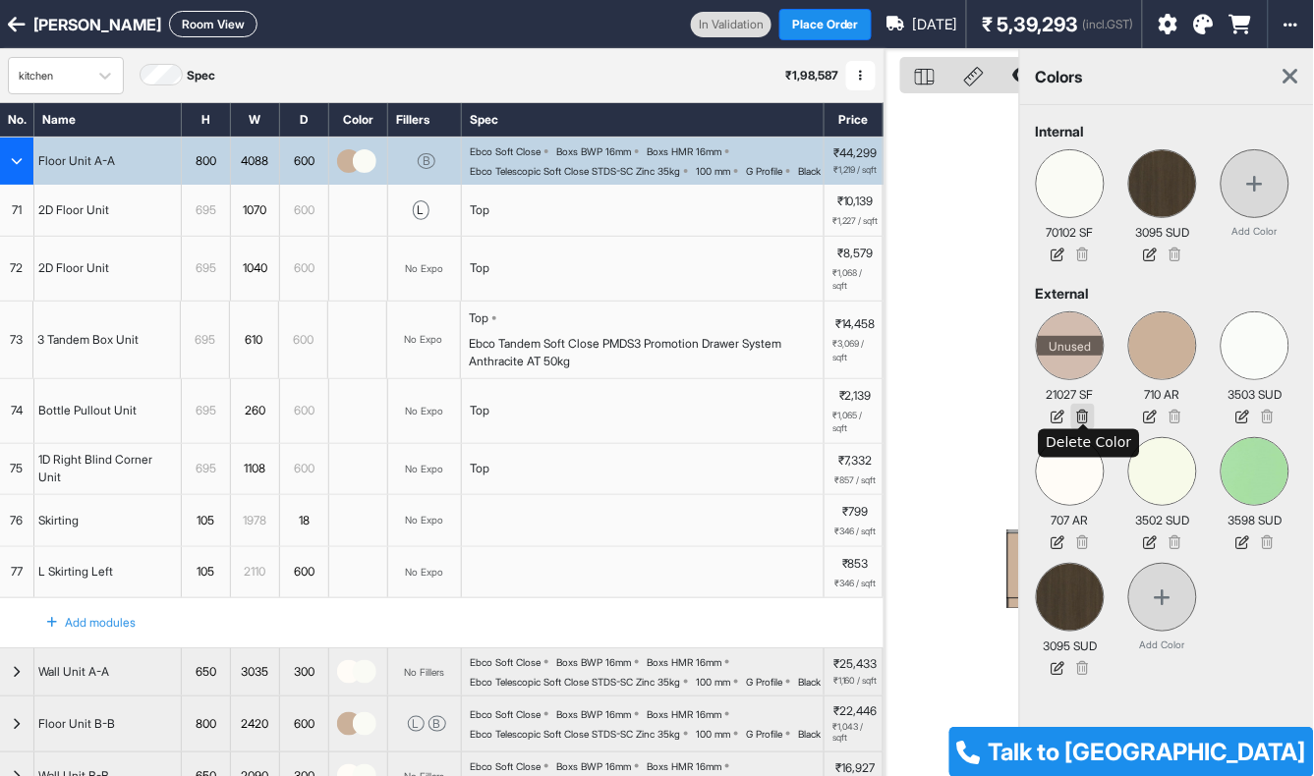
click at [1086, 414] on icon at bounding box center [1083, 417] width 24 height 26
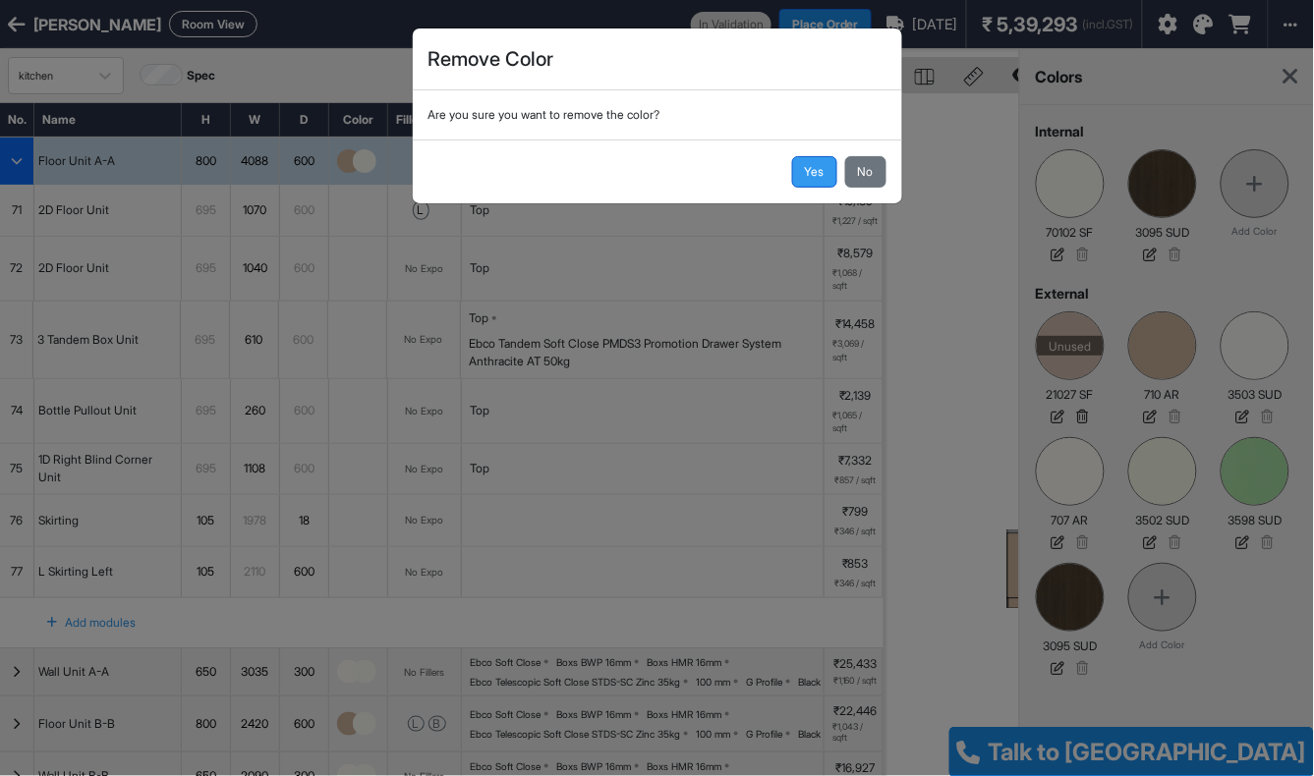
click at [813, 167] on button "Yes" at bounding box center [814, 171] width 45 height 31
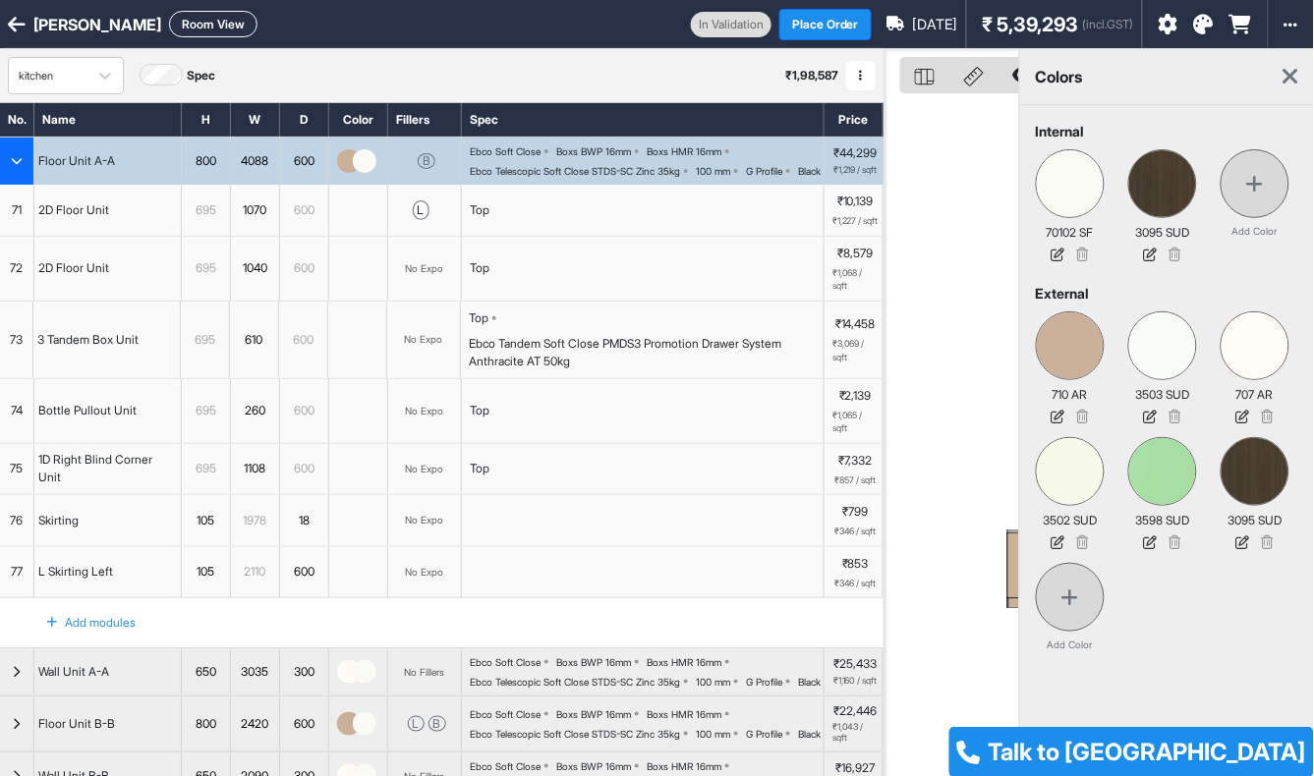
click at [20, 158] on div "button" at bounding box center [17, 161] width 34 height 47
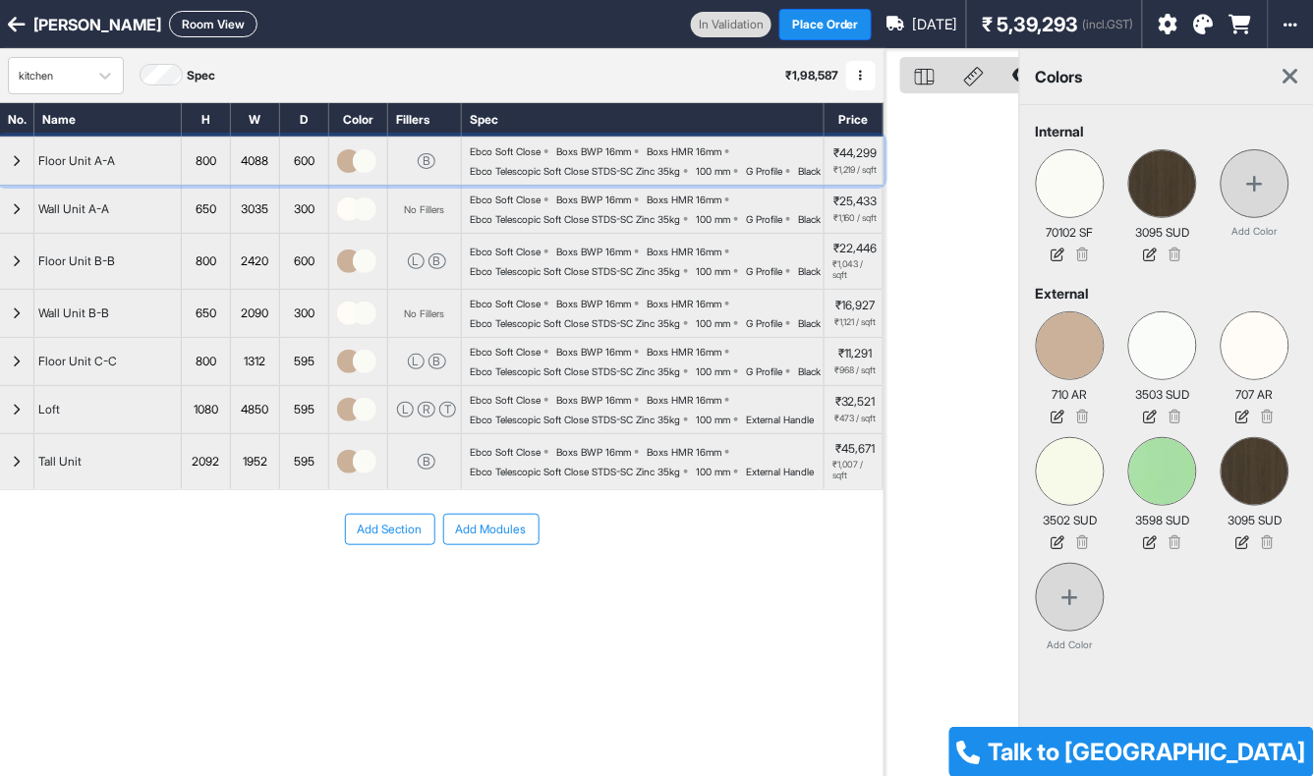
click at [357, 185] on div "button" at bounding box center [358, 161] width 59 height 47
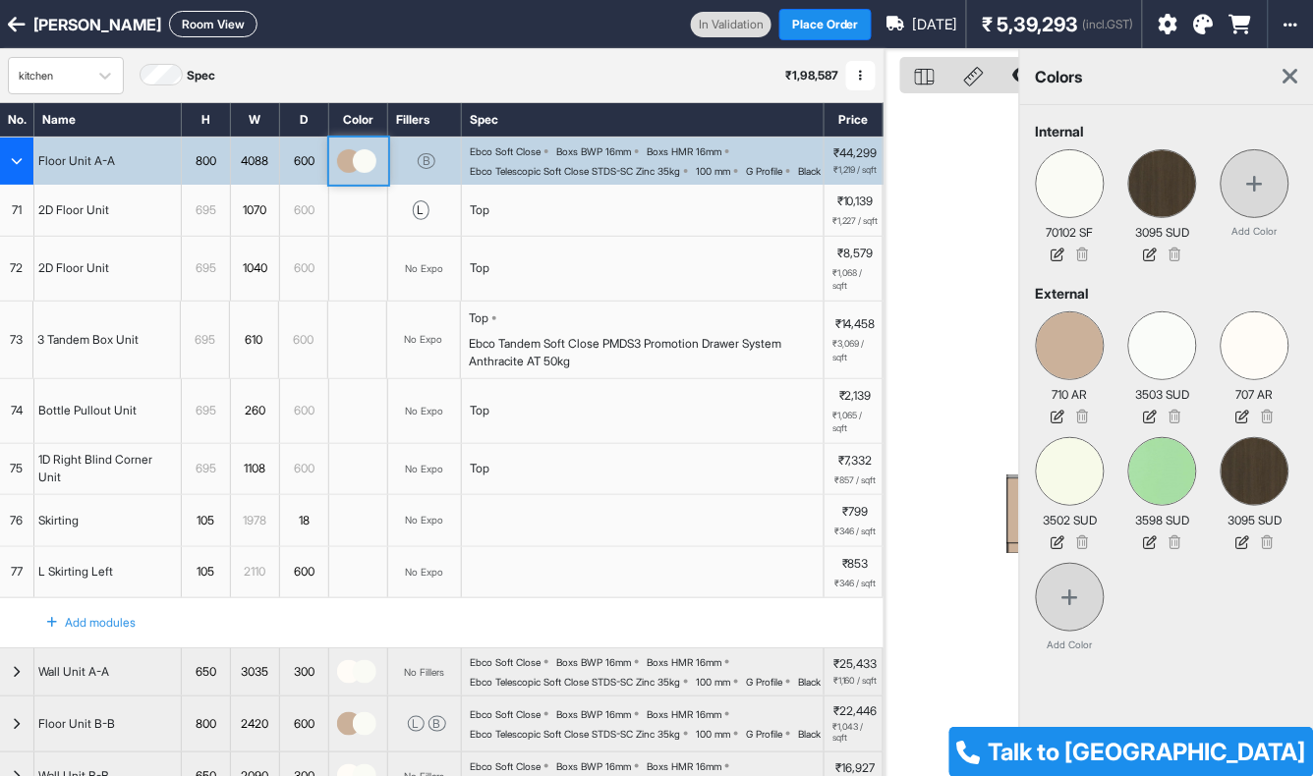
click at [357, 185] on div "button" at bounding box center [358, 161] width 59 height 47
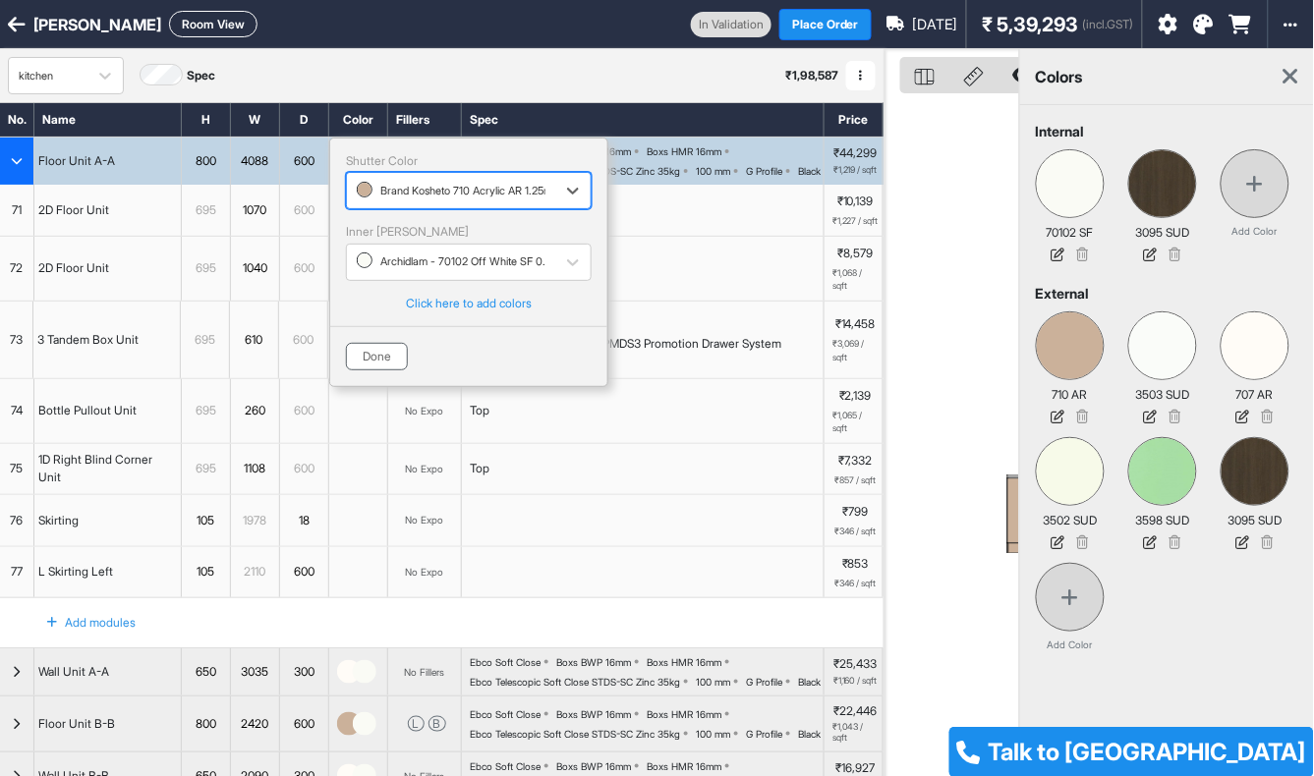
click at [380, 354] on button "Done" at bounding box center [377, 357] width 62 height 28
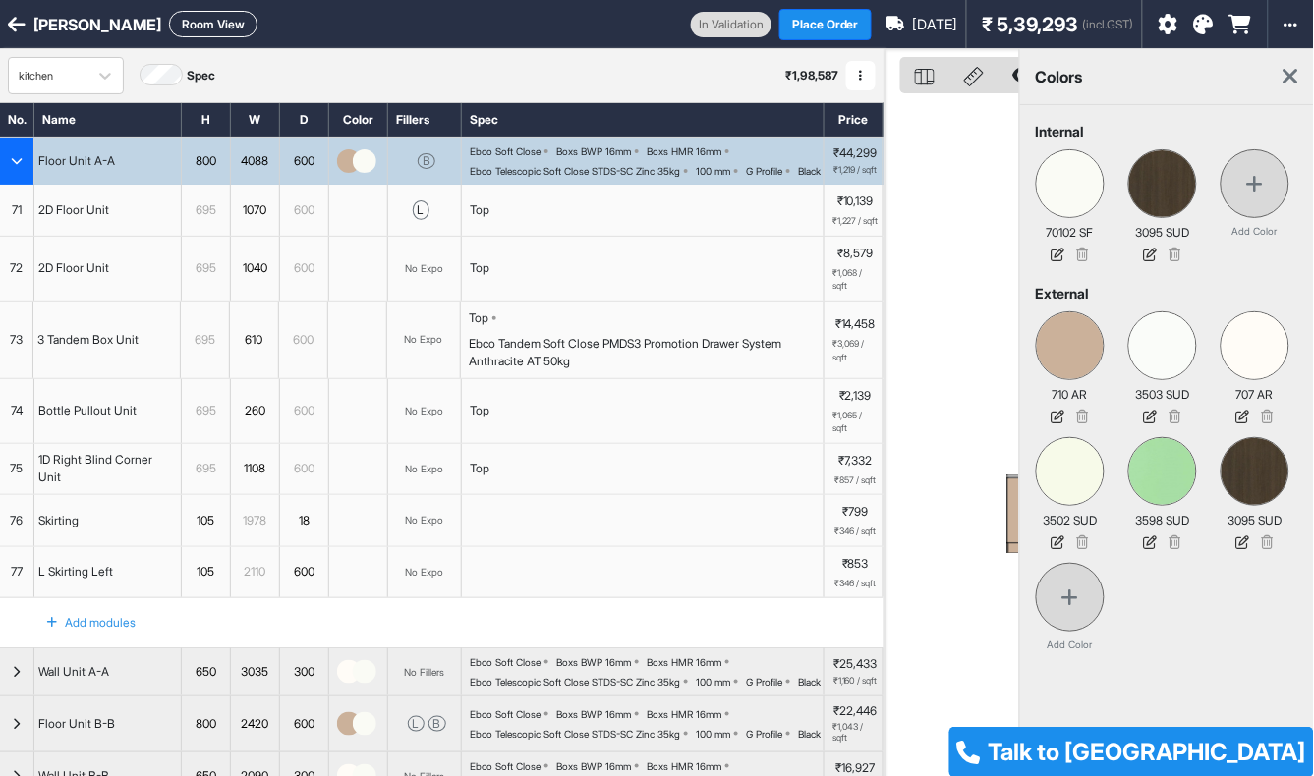
click at [27, 164] on div "button" at bounding box center [17, 161] width 34 height 47
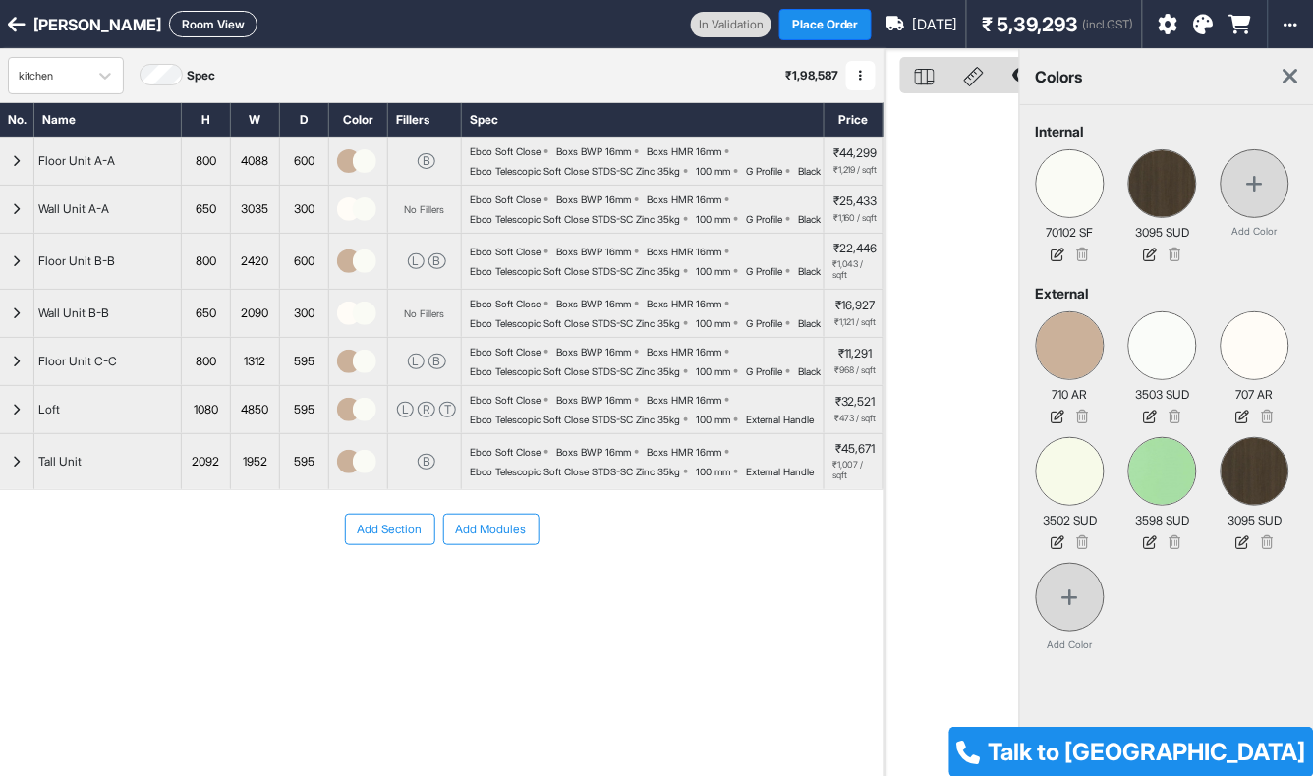
click at [1295, 71] on icon at bounding box center [1290, 77] width 15 height 24
